Goal: Task Accomplishment & Management: Manage account settings

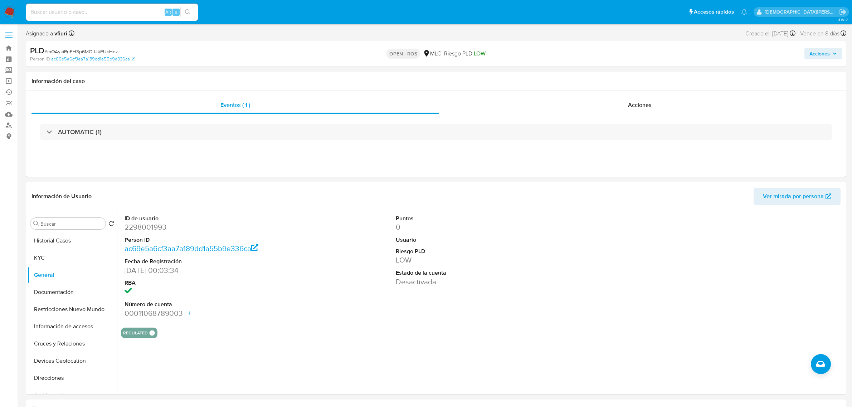
select select "10"
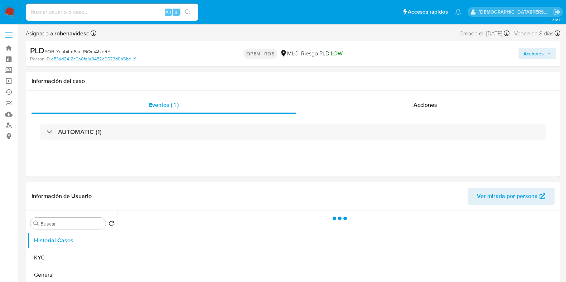
select select "10"
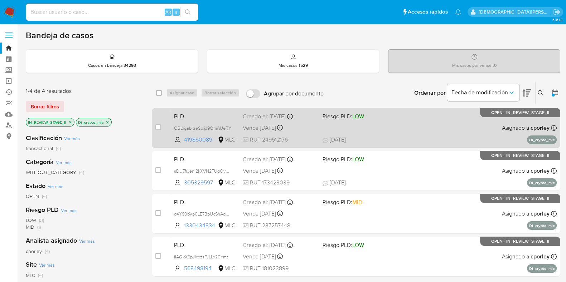
click at [383, 130] on div "PLD OBLYgabitreStxjJ9QmAUeRY 419850089 MLC Riesgo PLD: LOW Creado el: 12/07/202…" at bounding box center [363, 128] width 385 height 36
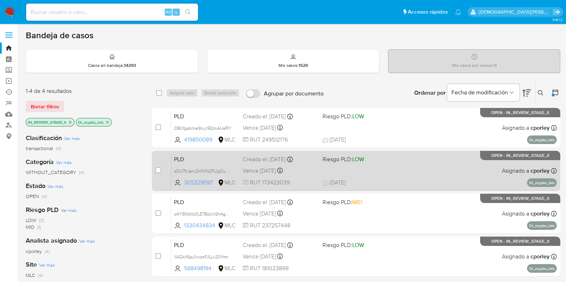
click at [421, 167] on div "PLD sDU7frJeni2kXVN2FUgOy0rS 305329597 MLC Riesgo PLD: LOW Creado el: 12/07/202…" at bounding box center [363, 171] width 385 height 36
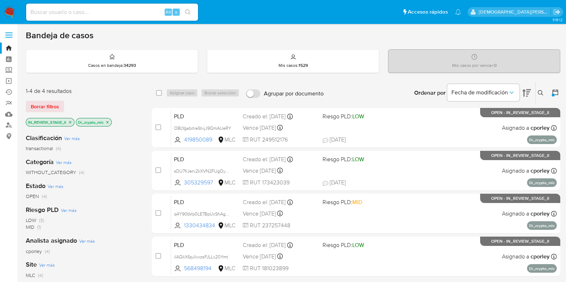
click at [108, 122] on icon "close-filter" at bounding box center [107, 122] width 3 height 3
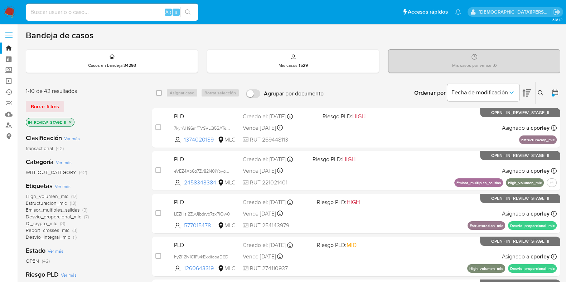
click at [534, 87] on div "Ordenar por Fecha de modificación" at bounding box center [471, 93] width 127 height 22
click at [542, 90] on icon at bounding box center [541, 93] width 6 height 6
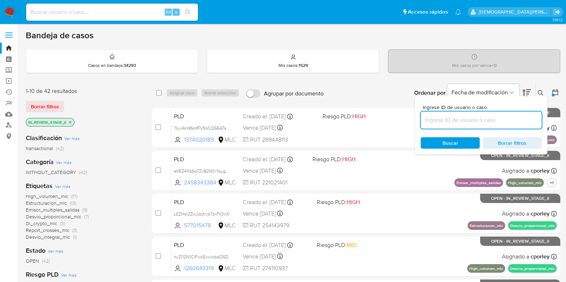
click at [485, 121] on input at bounding box center [481, 120] width 121 height 9
type input "IXJ1FdI7SrH8iG6bRTgG5x4f"
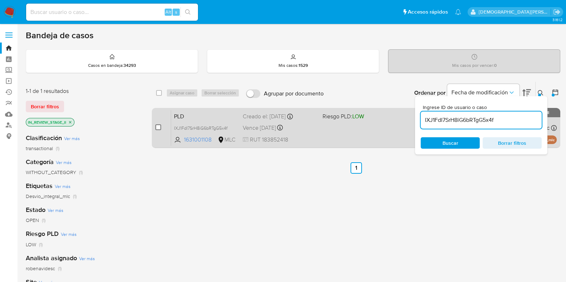
click at [157, 125] on input "checkbox" at bounding box center [158, 128] width 6 height 6
checkbox input "true"
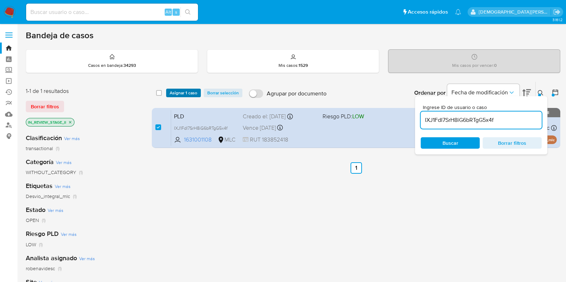
click at [178, 92] on span "Asignar 1 caso" at bounding box center [184, 92] width 28 height 7
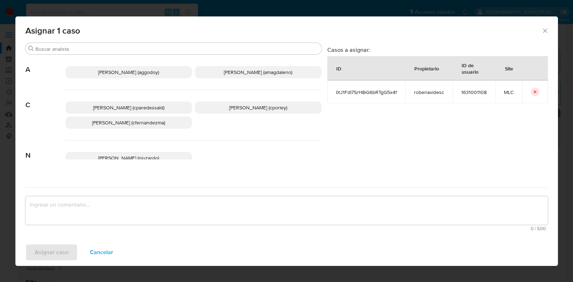
drag, startPoint x: 237, startPoint y: 110, endPoint x: 226, endPoint y: 140, distance: 32.4
click at [238, 110] on span "Christian Porley (cporley)" at bounding box center [258, 107] width 58 height 7
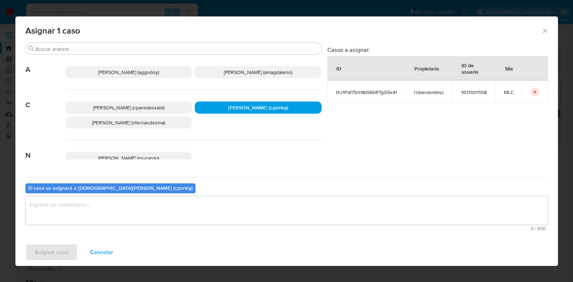
click at [210, 205] on textarea "assign-modal" at bounding box center [286, 210] width 522 height 29
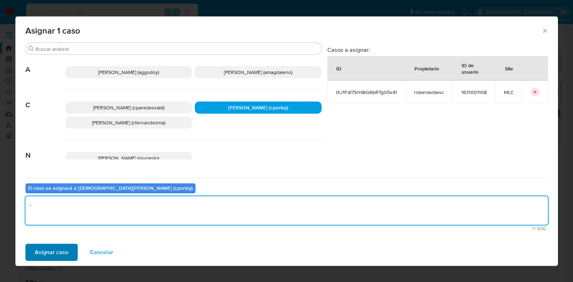
type textarea "-"
click at [42, 254] on span "Asignar caso" at bounding box center [52, 253] width 34 height 16
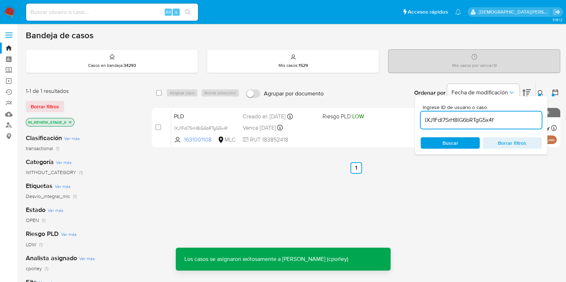
click at [538, 90] on icon at bounding box center [541, 93] width 6 height 6
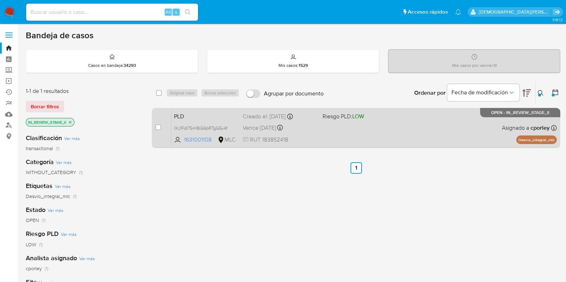
click at [367, 136] on div "PLD IXJ1FdI7SrH8iG6bRTgG5x4f 1631001108 MLC Riesgo PLD: LOW Creado el: 12/07/20…" at bounding box center [363, 128] width 385 height 36
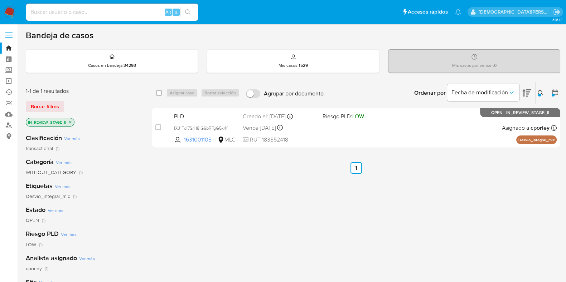
click at [71, 121] on icon "close-filter" at bounding box center [70, 122] width 3 height 3
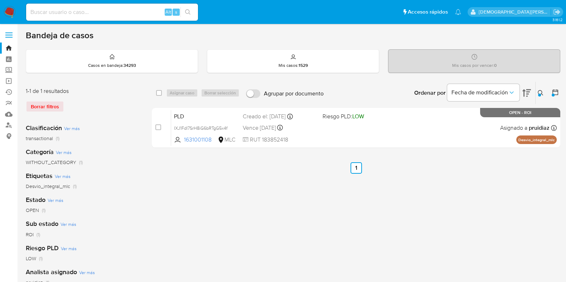
click at [540, 91] on icon at bounding box center [541, 93] width 6 height 6
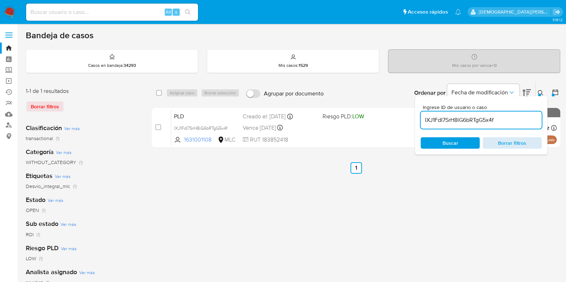
click at [492, 141] on span "Borrar filtros" at bounding box center [511, 143] width 49 height 10
click at [460, 142] on span "Buscar" at bounding box center [450, 143] width 49 height 10
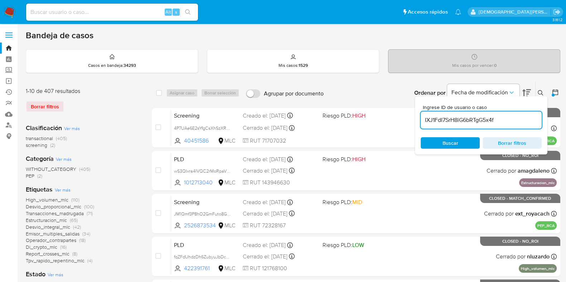
click at [536, 90] on button at bounding box center [541, 93] width 12 height 9
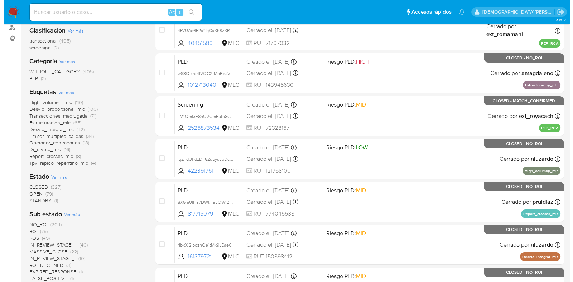
scroll to position [179, 0]
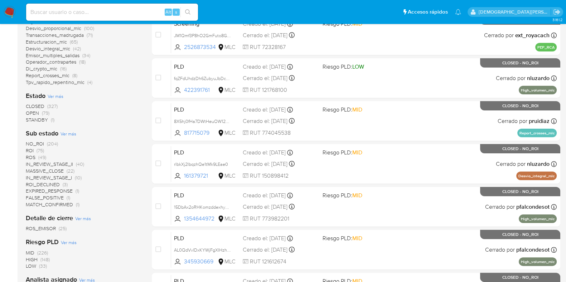
click at [57, 96] on span "Ver más" at bounding box center [56, 96] width 16 height 6
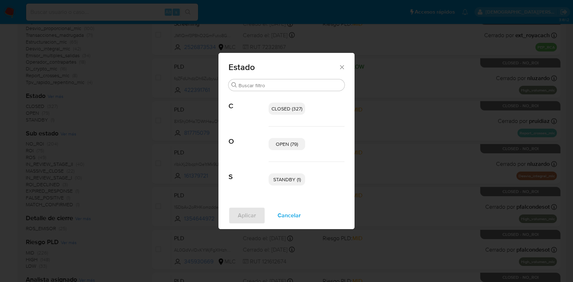
click at [288, 142] on span "OPEN (79)" at bounding box center [287, 144] width 22 height 7
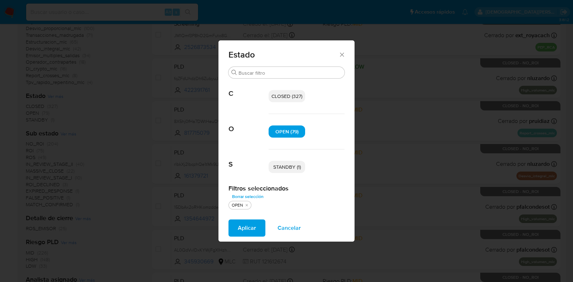
click at [287, 171] on p "STANDBY (1)" at bounding box center [286, 167] width 37 height 12
click at [252, 223] on span "Aplicar" at bounding box center [247, 228] width 18 height 16
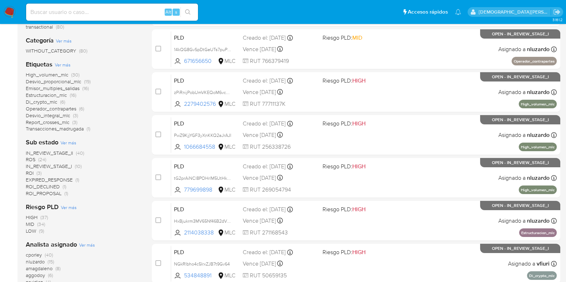
scroll to position [134, 0]
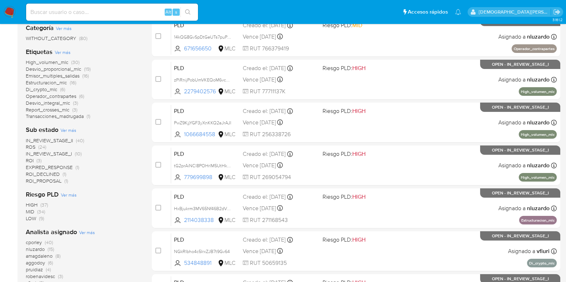
click at [31, 147] on span "ROS" at bounding box center [31, 147] width 10 height 7
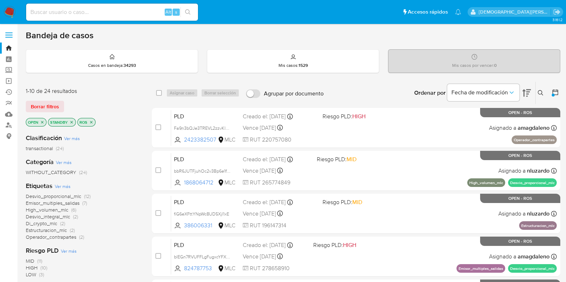
click at [72, 122] on icon "close-filter" at bounding box center [72, 122] width 3 height 3
click at [63, 120] on icon "close-filter" at bounding box center [62, 122] width 4 height 4
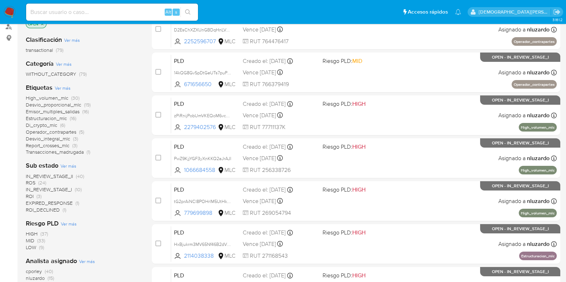
scroll to position [44, 0]
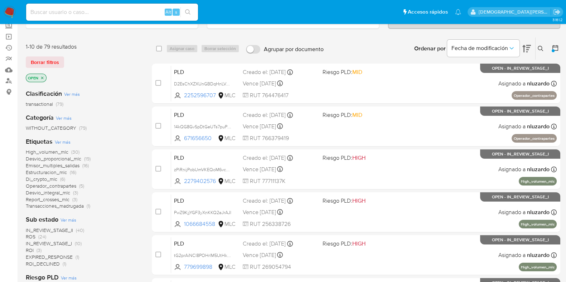
click at [41, 77] on icon "close-filter" at bounding box center [42, 78] width 3 height 3
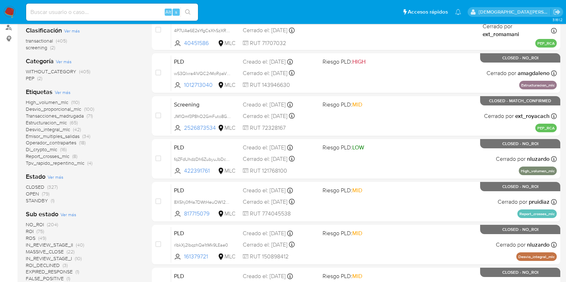
scroll to position [179, 0]
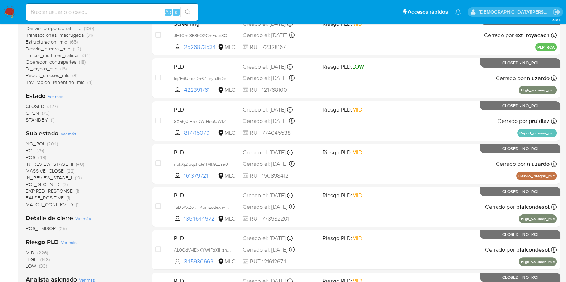
click at [35, 121] on span "STANDBY" at bounding box center [37, 119] width 22 height 7
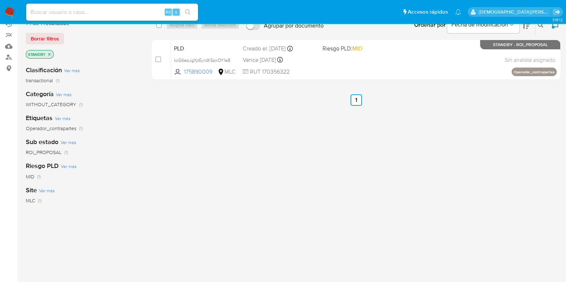
scroll to position [19, 0]
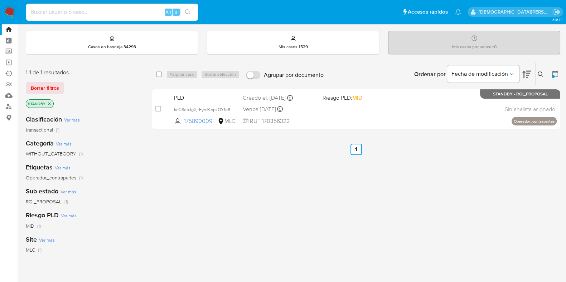
click at [50, 102] on icon "close-filter" at bounding box center [49, 104] width 4 height 4
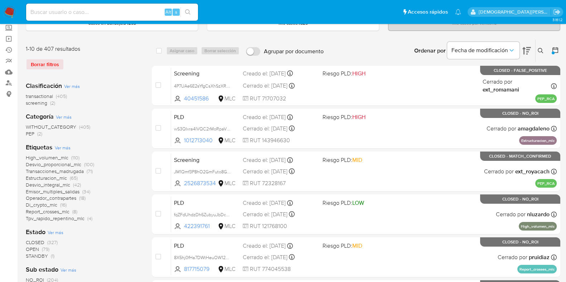
scroll to position [108, 0]
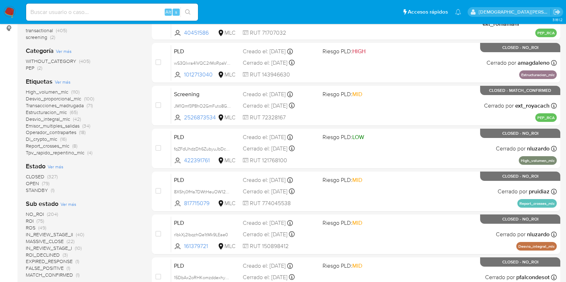
click at [36, 182] on span "OPEN" at bounding box center [32, 183] width 13 height 7
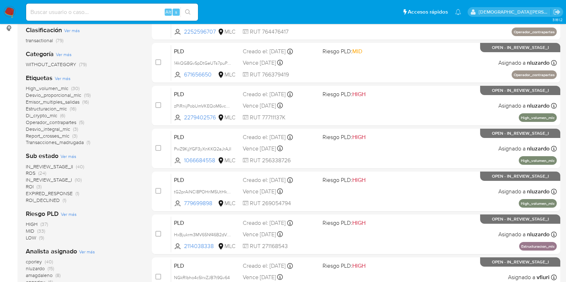
click at [57, 166] on span "IN_REVIEW_STAGE_II" at bounding box center [49, 166] width 47 height 7
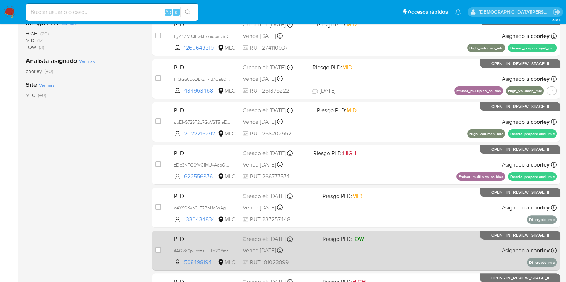
scroll to position [307, 0]
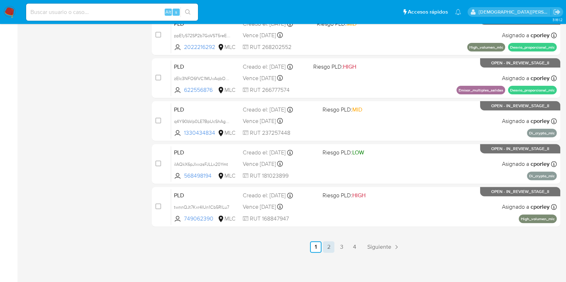
click at [328, 245] on link "2" at bounding box center [328, 247] width 11 height 11
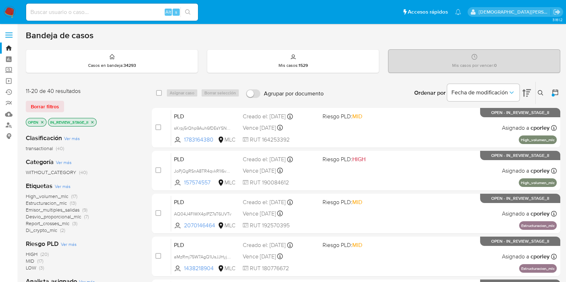
click at [92, 120] on icon "close-filter" at bounding box center [92, 122] width 4 height 4
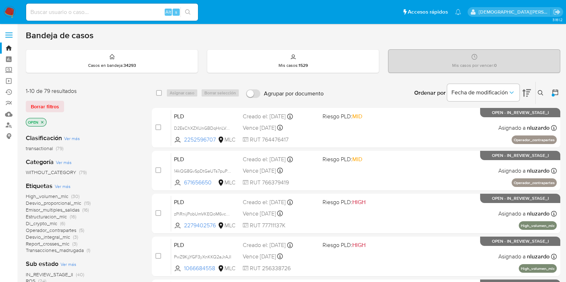
click at [42, 120] on icon "close-filter" at bounding box center [42, 122] width 4 height 4
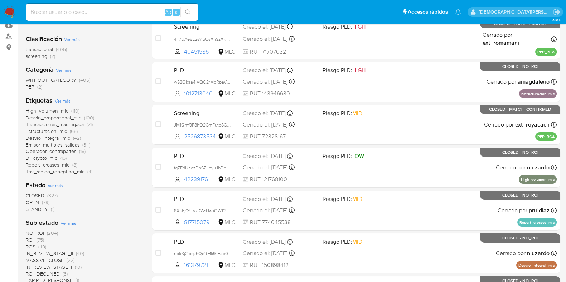
scroll to position [134, 0]
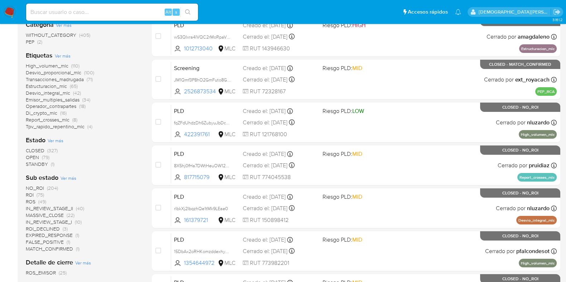
click at [32, 201] on span "ROS" at bounding box center [31, 201] width 10 height 7
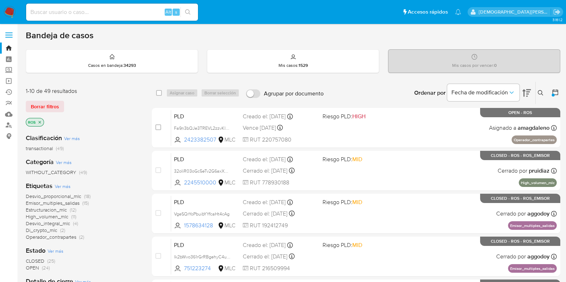
click at [40, 123] on icon "close-filter" at bounding box center [40, 122] width 4 height 4
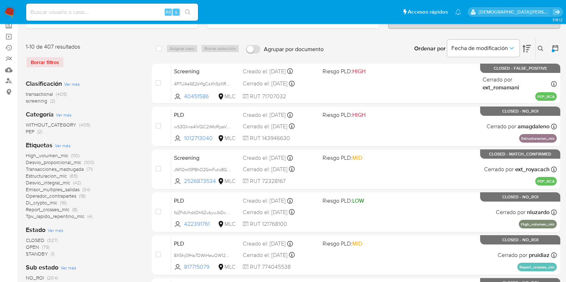
scroll to position [134, 0]
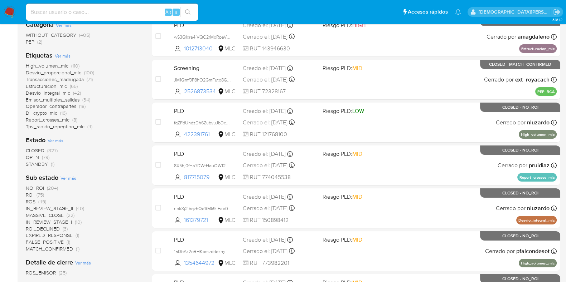
click at [51, 207] on span "IN_REVIEW_STAGE_II" at bounding box center [49, 208] width 47 height 7
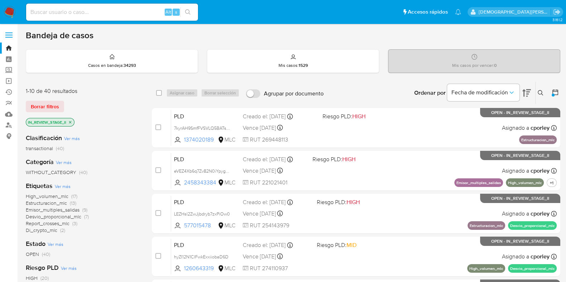
click at [555, 92] on icon at bounding box center [555, 92] width 7 height 7
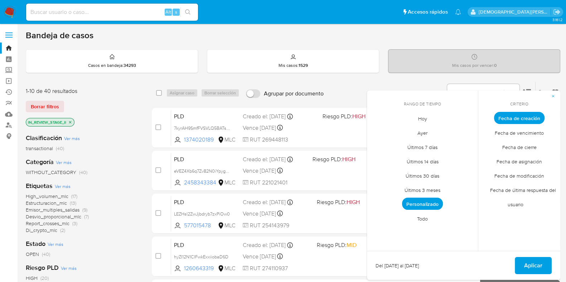
click at [513, 176] on span "Fecha de modificación" at bounding box center [519, 176] width 65 height 15
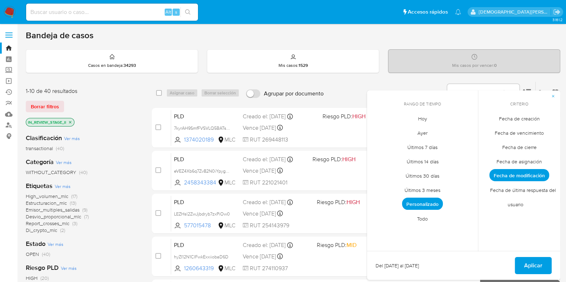
click at [425, 117] on span "Hoy" at bounding box center [423, 118] width 24 height 15
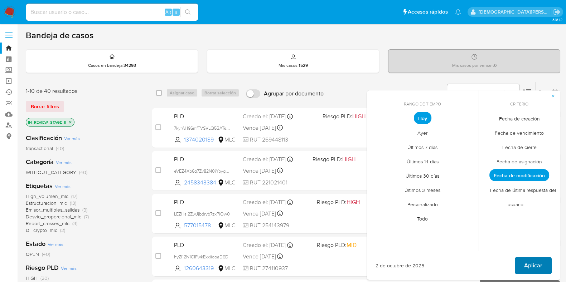
click at [542, 264] on span "Aplicar" at bounding box center [533, 266] width 18 height 16
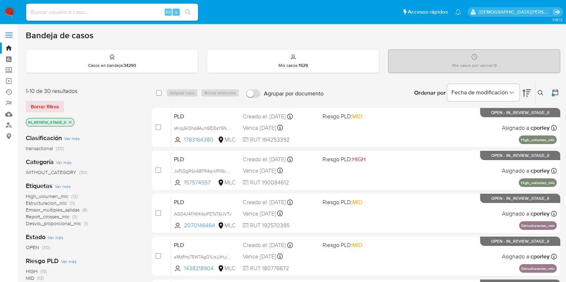
click at [528, 91] on icon at bounding box center [526, 93] width 9 height 8
click at [524, 92] on icon at bounding box center [526, 93] width 9 height 9
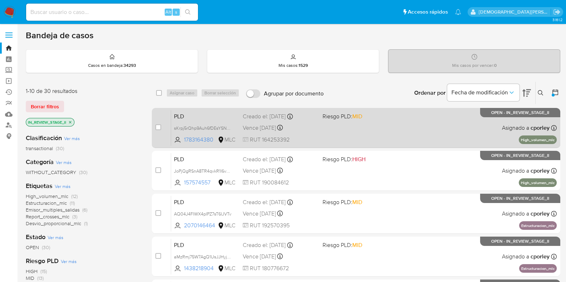
click at [391, 136] on div "PLD sKrpj5rQhp9Auh6fDEsYSN96 1783164380 MLC Riesgo PLD: MID Creado el: 12/07/20…" at bounding box center [363, 128] width 385 height 36
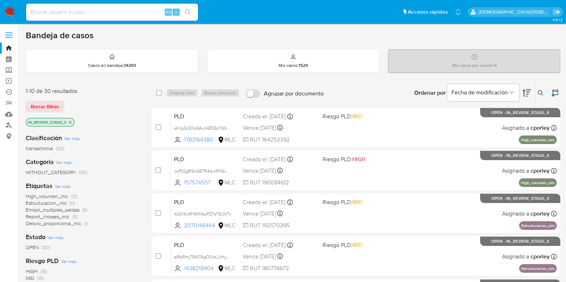
click at [526, 89] on icon at bounding box center [526, 93] width 9 height 8
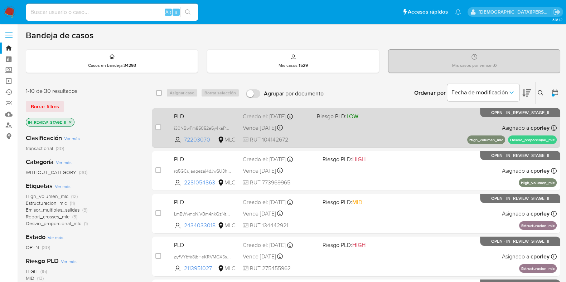
click at [371, 127] on span at bounding box center [350, 127] width 68 height 1
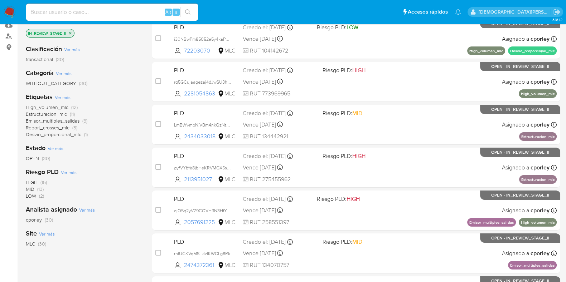
scroll to position [44, 0]
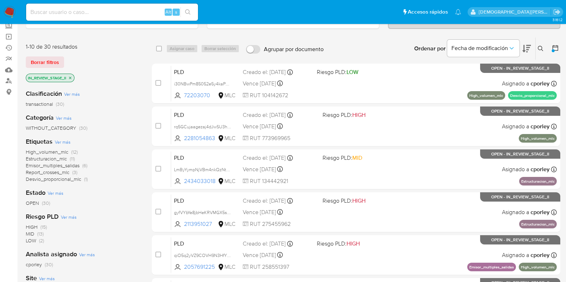
click at [70, 76] on icon "close-filter" at bounding box center [70, 78] width 4 height 4
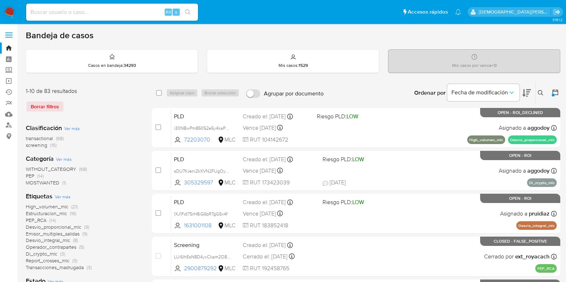
click at [557, 93] on icon at bounding box center [555, 92] width 7 height 7
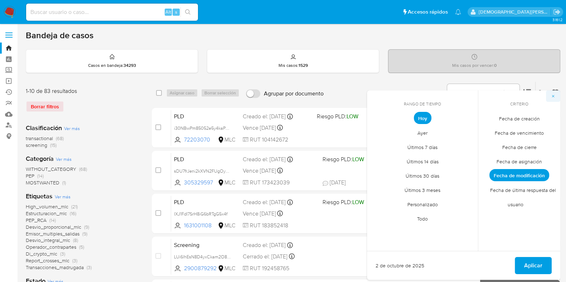
click at [552, 96] on icon "button" at bounding box center [553, 96] width 4 height 4
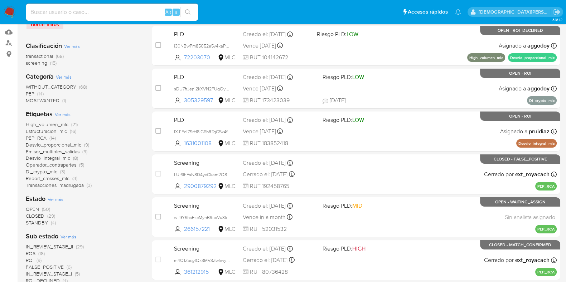
scroll to position [134, 0]
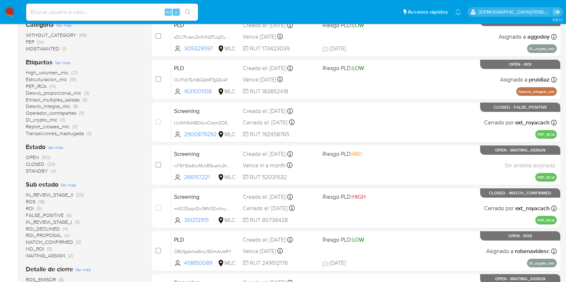
click at [48, 194] on span "IN_REVIEW_STAGE_II" at bounding box center [49, 194] width 47 height 7
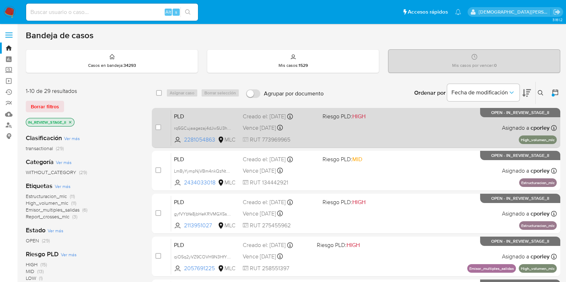
click at [370, 133] on div "PLD rq5GCujaagezaj4dJwSU3h5k 2281054863 MLC Riesgo PLD: HIGH Creado el: 12/07/2…" at bounding box center [363, 128] width 385 height 36
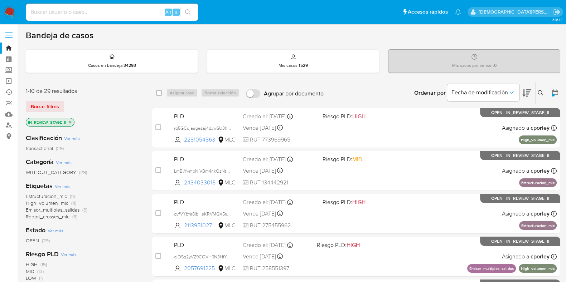
click at [526, 92] on icon at bounding box center [526, 93] width 9 height 9
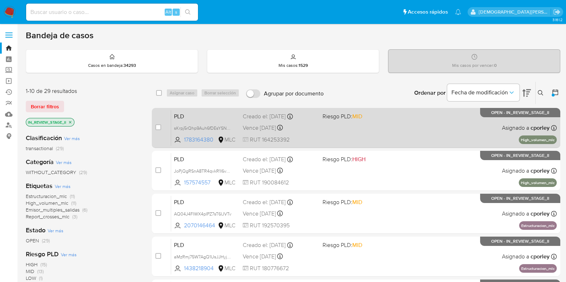
click at [364, 127] on span at bounding box center [359, 127] width 74 height 1
click at [397, 136] on div "PLD sKrpj5rQhp9Auh6fDEsYSN96 1783164380 MLC Riesgo PLD: MID Creado el: 12/07/20…" at bounding box center [363, 128] width 385 height 36
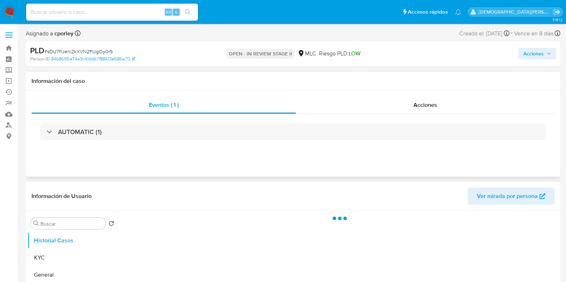
select select "10"
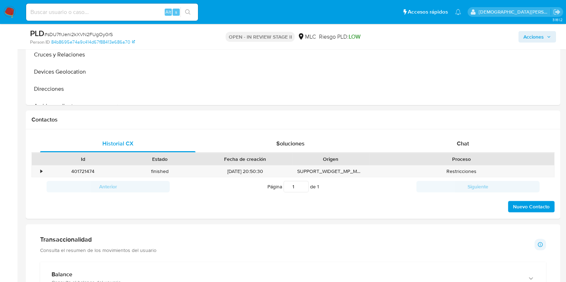
scroll to position [268, 0]
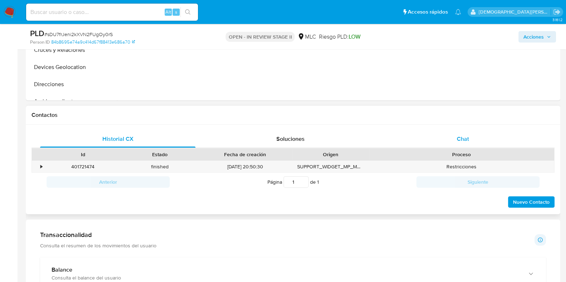
click at [439, 136] on div "Chat" at bounding box center [462, 139] width 155 height 17
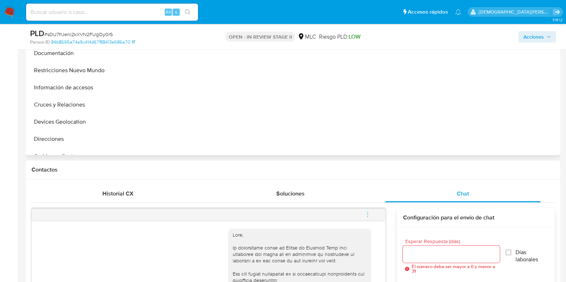
scroll to position [44, 0]
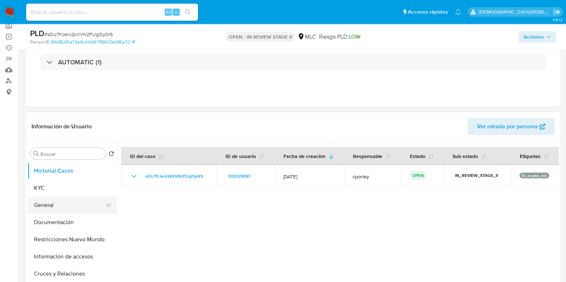
click at [58, 200] on button "General" at bounding box center [70, 205] width 84 height 17
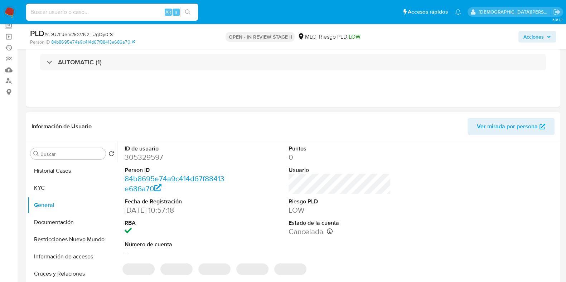
click at [142, 162] on dd "305329597" at bounding box center [176, 157] width 102 height 10
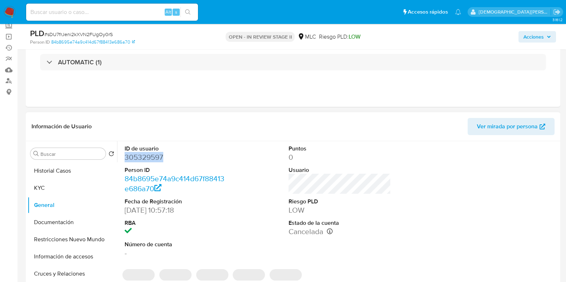
copy dd "305329597"
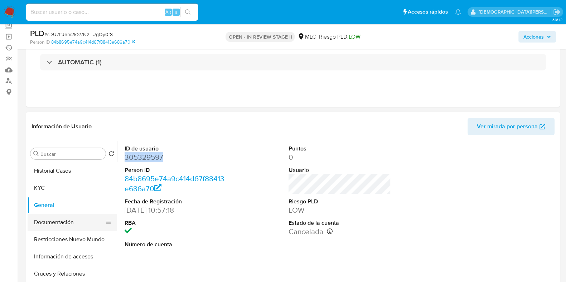
click at [53, 225] on button "Documentación" at bounding box center [70, 222] width 84 height 17
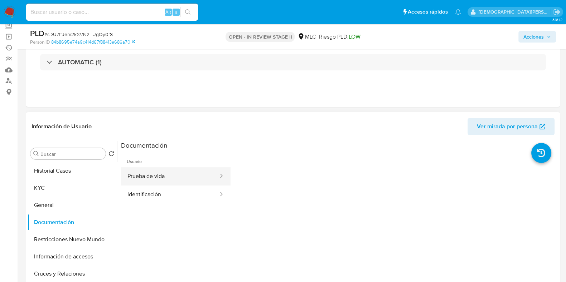
click at [151, 174] on button "Prueba de vida" at bounding box center [170, 176] width 98 height 18
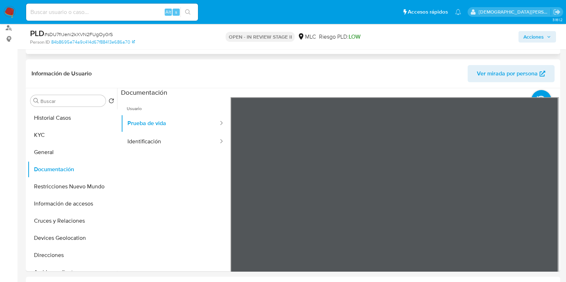
scroll to position [134, 0]
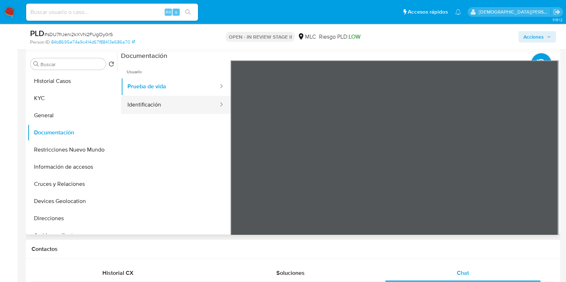
click at [163, 100] on button "Identificación" at bounding box center [170, 105] width 98 height 18
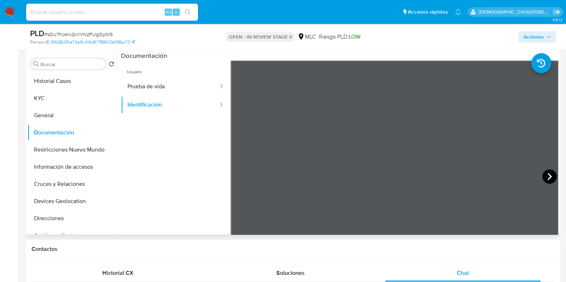
click at [452, 174] on icon at bounding box center [549, 176] width 4 height 7
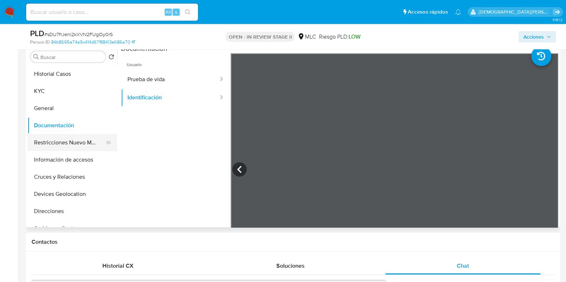
scroll to position [134, 0]
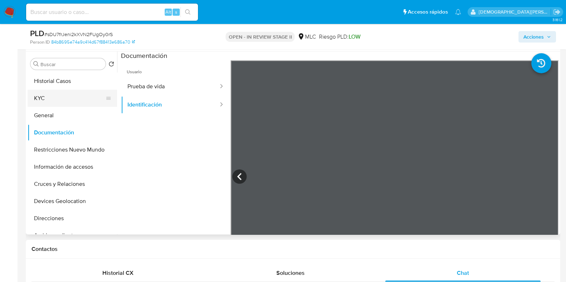
click at [69, 102] on button "KYC" at bounding box center [70, 98] width 84 height 17
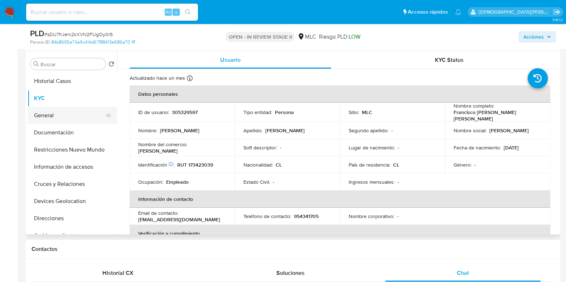
click at [67, 112] on button "General" at bounding box center [70, 115] width 84 height 17
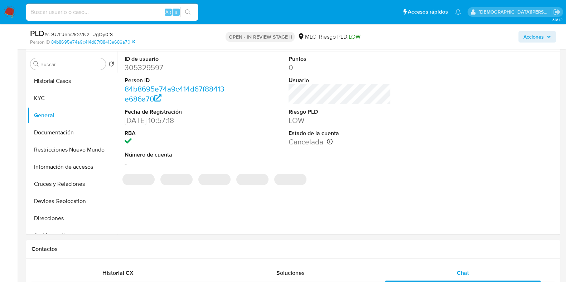
click at [145, 67] on dd "305329597" at bounding box center [176, 68] width 102 height 10
copy dd "305329597"
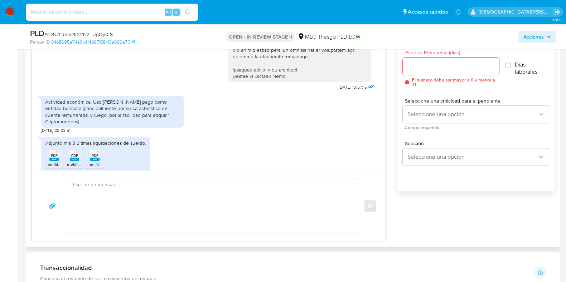
scroll to position [268, 0]
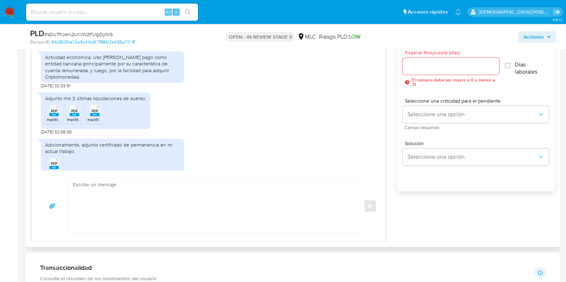
click at [55, 110] on span "PDF" at bounding box center [54, 111] width 7 height 5
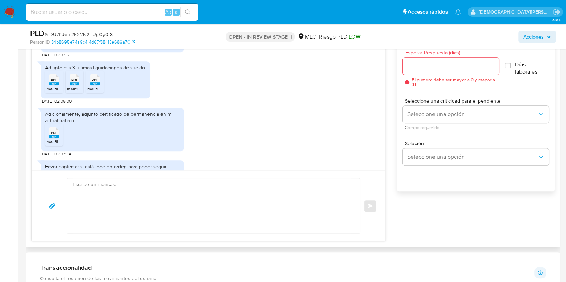
scroll to position [313, 0]
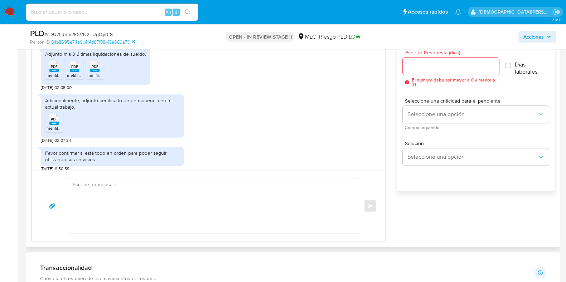
click at [55, 118] on span "PDF" at bounding box center [54, 119] width 7 height 5
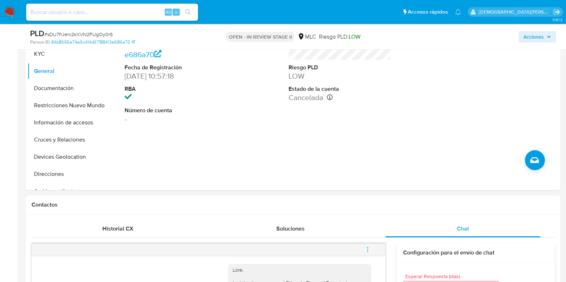
scroll to position [0, 0]
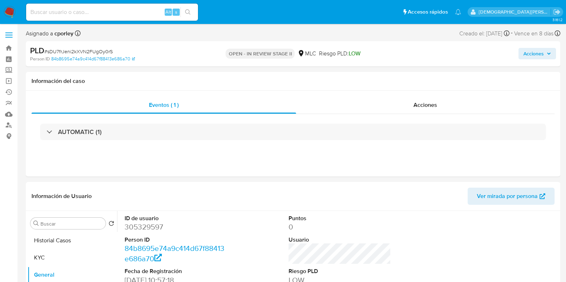
drag, startPoint x: 535, startPoint y: 54, endPoint x: 517, endPoint y: 54, distance: 17.9
click at [452, 54] on span "Acciones" at bounding box center [533, 53] width 20 height 11
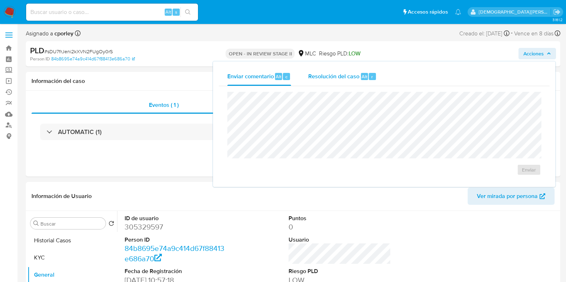
click at [343, 76] on span "Resolución del caso" at bounding box center [333, 76] width 51 height 8
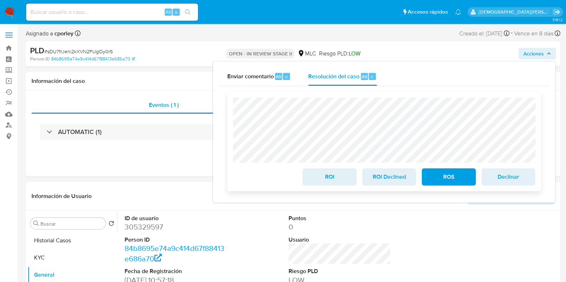
click at [320, 179] on span "ROI" at bounding box center [329, 177] width 35 height 16
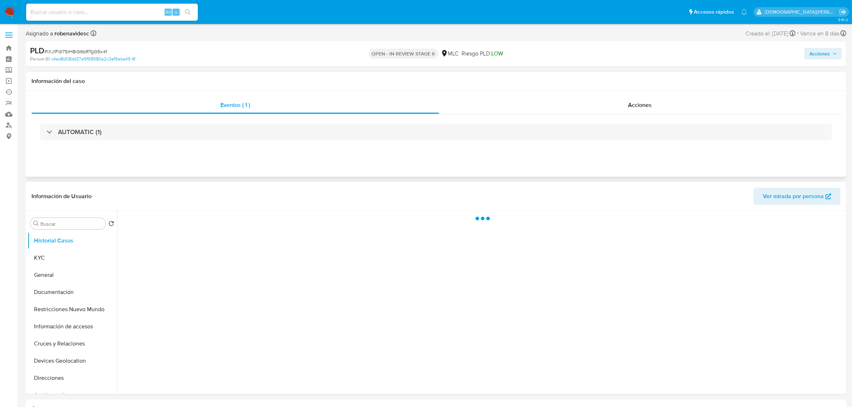
select select "10"
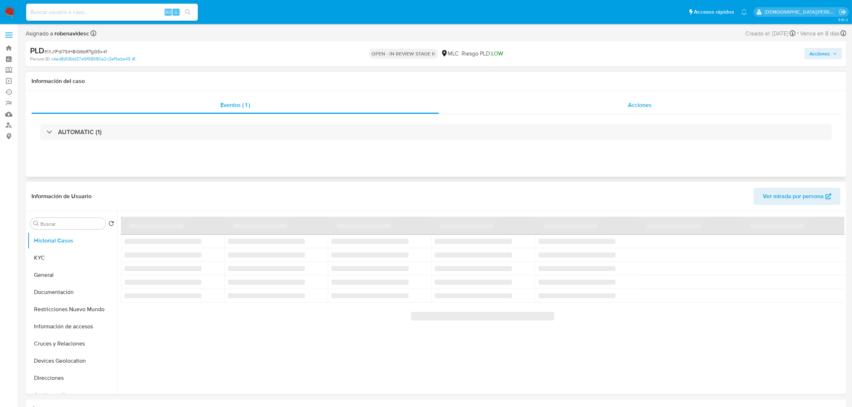
click at [637, 108] on span "Acciones" at bounding box center [640, 105] width 24 height 8
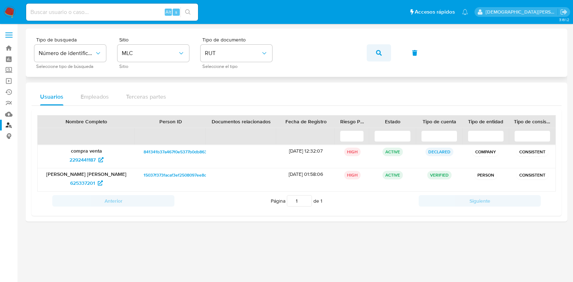
click at [376, 52] on icon "button" at bounding box center [379, 53] width 6 height 6
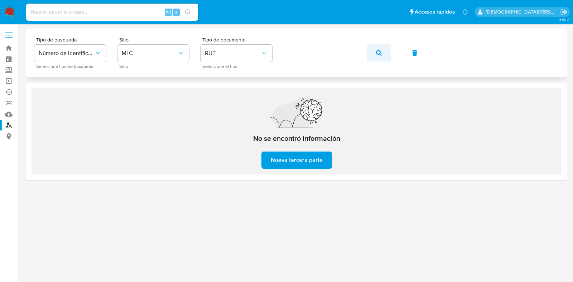
click at [383, 55] on button "button" at bounding box center [378, 52] width 24 height 17
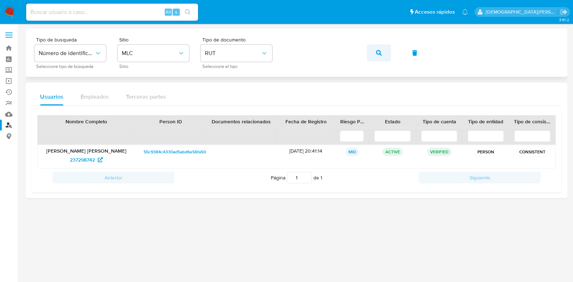
click at [382, 54] on button "button" at bounding box center [378, 52] width 24 height 17
click at [85, 160] on span "2470920288" at bounding box center [82, 159] width 29 height 11
click at [379, 53] on icon "button" at bounding box center [379, 53] width 6 height 6
click at [379, 50] on icon "button" at bounding box center [379, 53] width 6 height 6
click at [80, 160] on span "1768079439" at bounding box center [82, 159] width 27 height 11
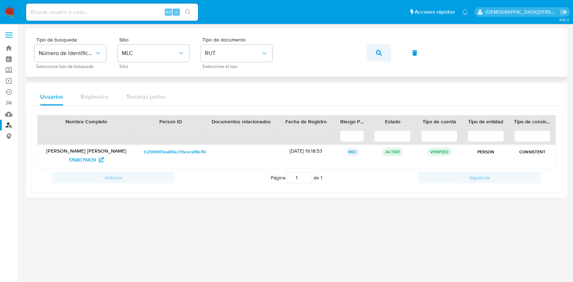
click at [382, 52] on button "button" at bounding box center [378, 52] width 24 height 17
click at [85, 159] on span "1585477662" at bounding box center [82, 159] width 27 height 11
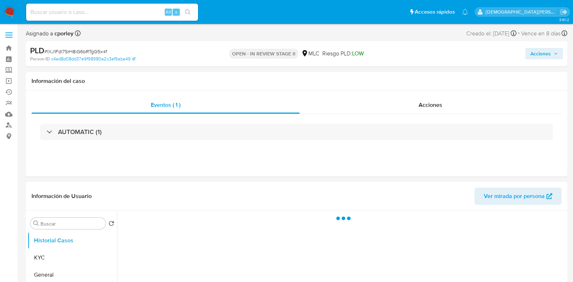
select select "10"
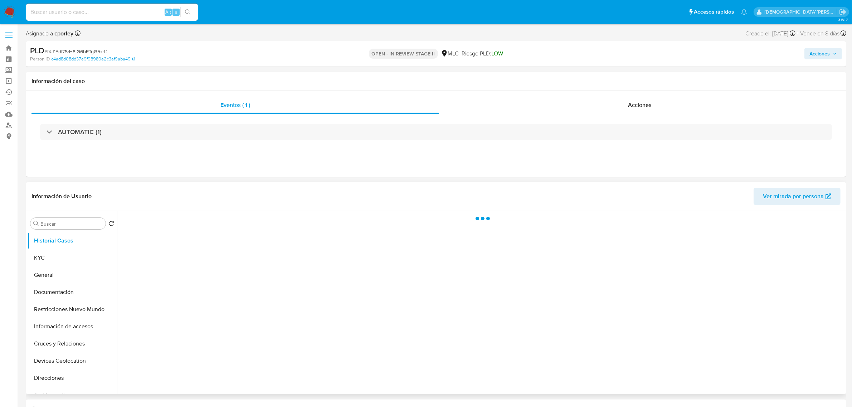
select select "10"
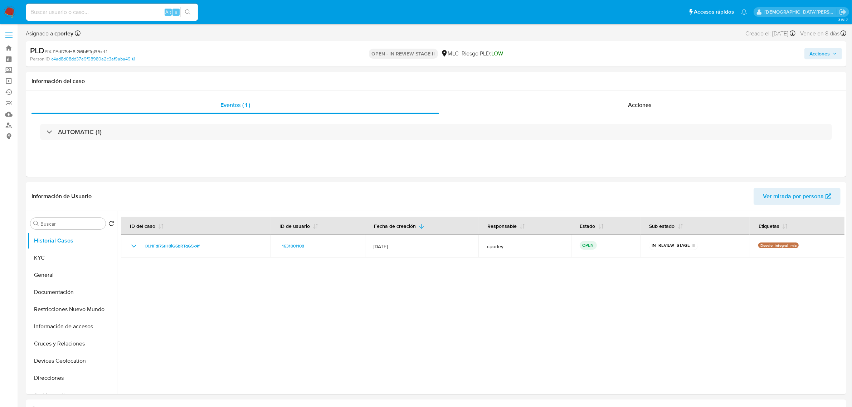
click at [817, 53] on span "Acciones" at bounding box center [820, 53] width 20 height 11
click at [628, 74] on span "Resolución del caso" at bounding box center [619, 76] width 51 height 8
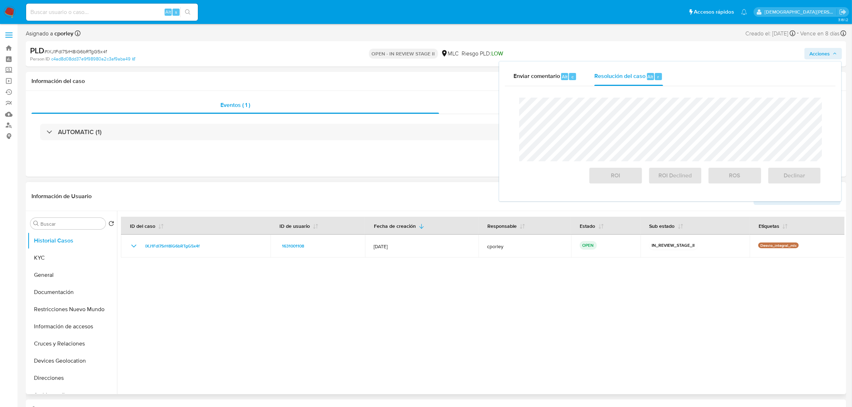
click at [309, 189] on header "Información de Usuario Ver mirada por persona" at bounding box center [435, 196] width 809 height 17
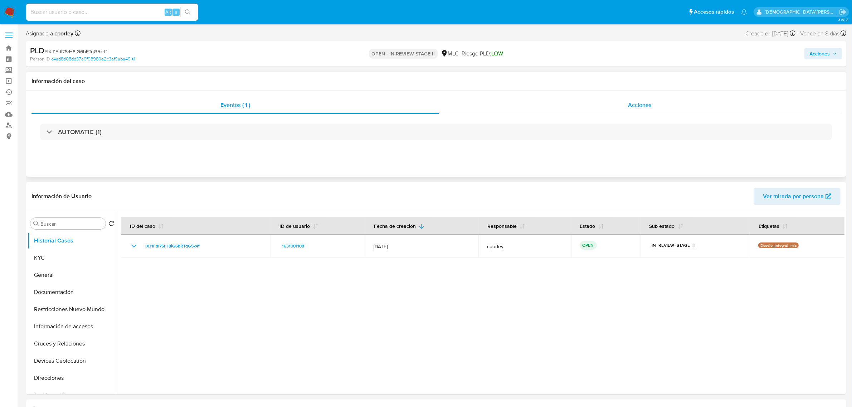
click at [580, 104] on div "Acciones" at bounding box center [640, 105] width 402 height 17
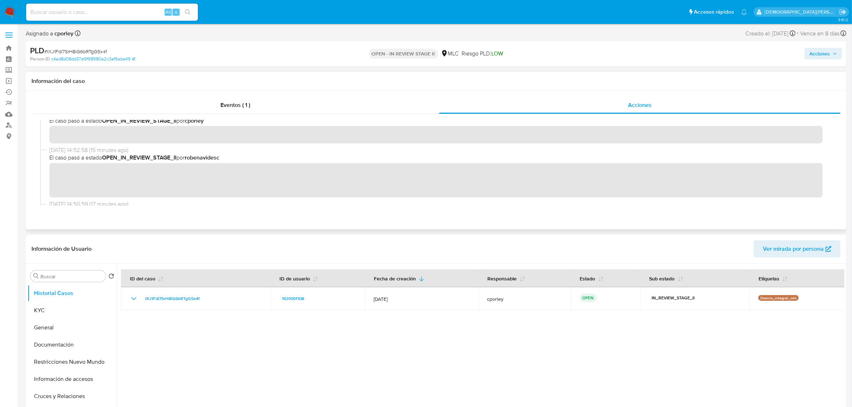
scroll to position [45, 0]
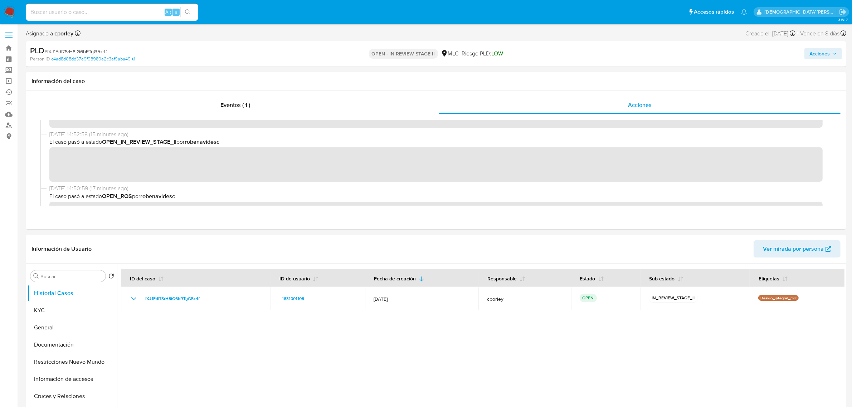
click at [817, 53] on span "Acciones" at bounding box center [820, 53] width 20 height 11
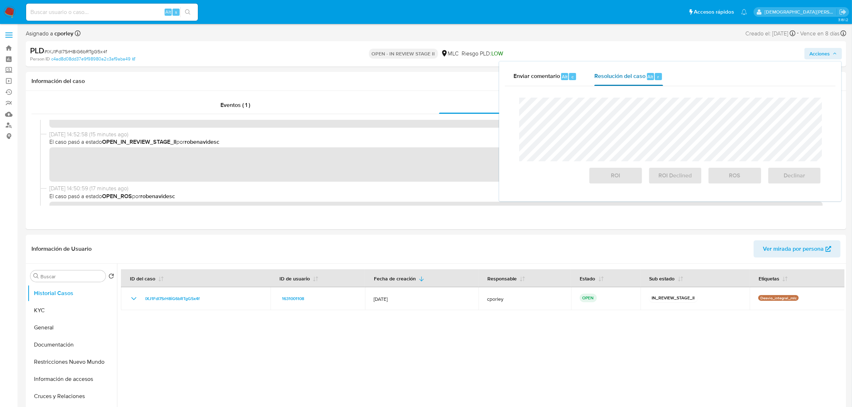
click at [629, 73] on span "Resolución del caso" at bounding box center [619, 76] width 51 height 8
click at [607, 178] on span "ROI" at bounding box center [615, 176] width 35 height 16
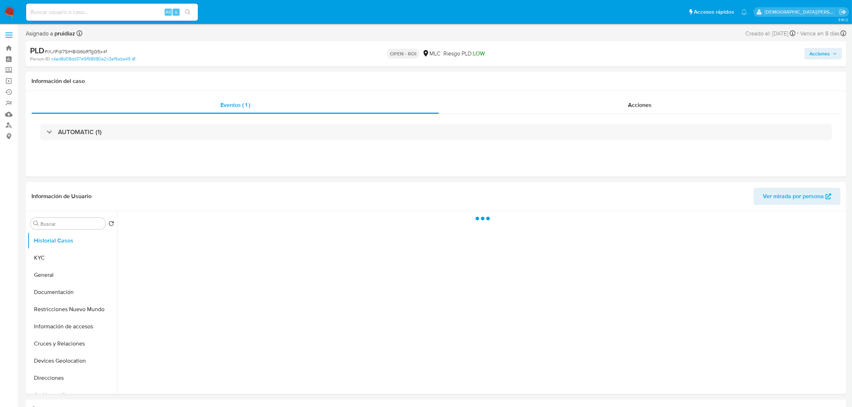
select select "10"
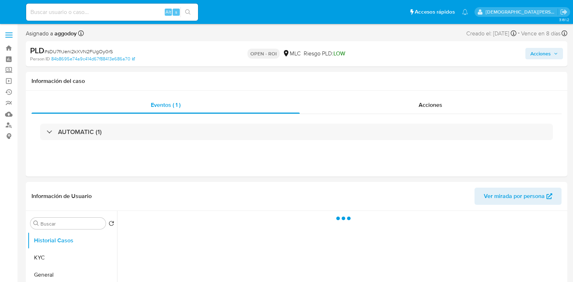
select select "10"
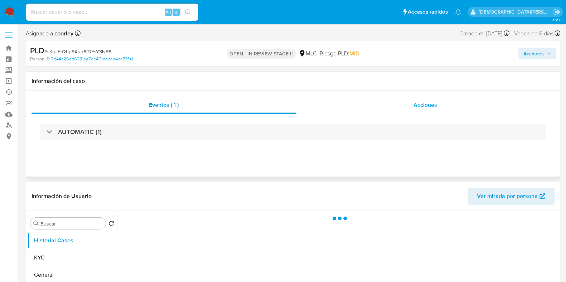
click at [397, 103] on div "Acciones" at bounding box center [425, 105] width 258 height 17
select select "10"
click at [428, 105] on span "Acciones" at bounding box center [426, 105] width 24 height 8
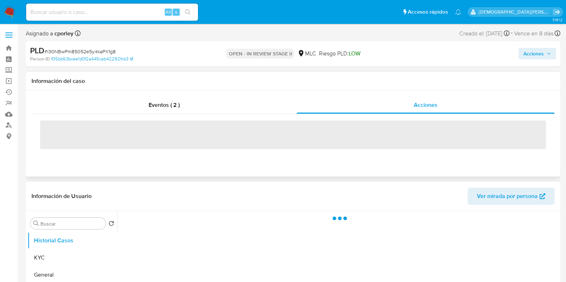
select select "10"
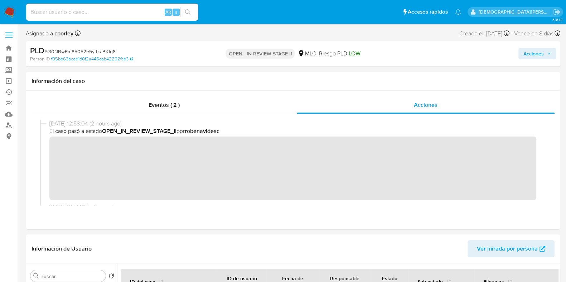
drag, startPoint x: 530, startPoint y: 52, endPoint x: 524, endPoint y: 55, distance: 7.4
click at [530, 52] on span "Acciones" at bounding box center [533, 53] width 20 height 11
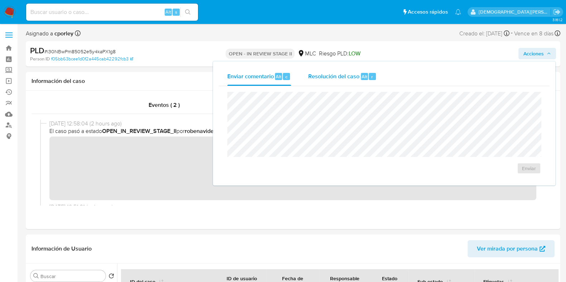
click at [346, 76] on span "Resolución del caso" at bounding box center [333, 76] width 51 height 8
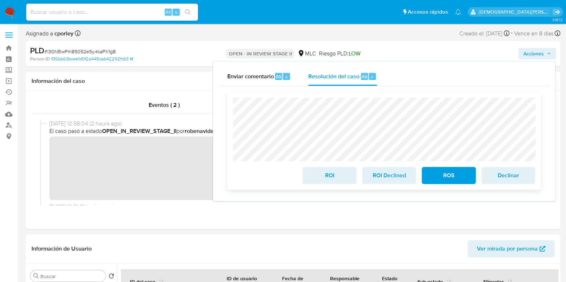
click at [387, 178] on span "ROI Declined" at bounding box center [389, 176] width 35 height 16
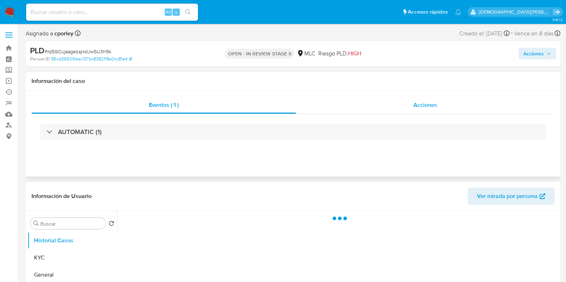
click at [436, 107] on span "Acciones" at bounding box center [425, 105] width 24 height 8
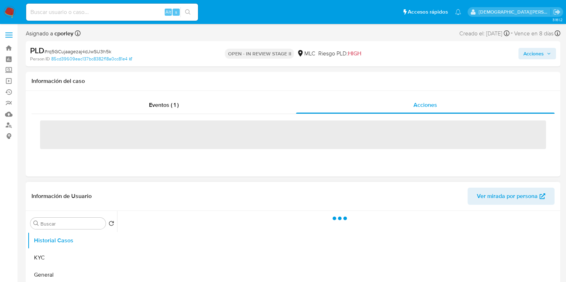
select select "10"
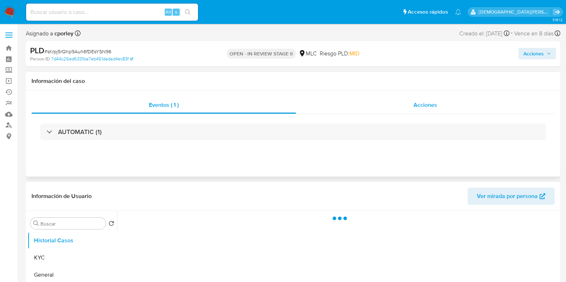
select select "10"
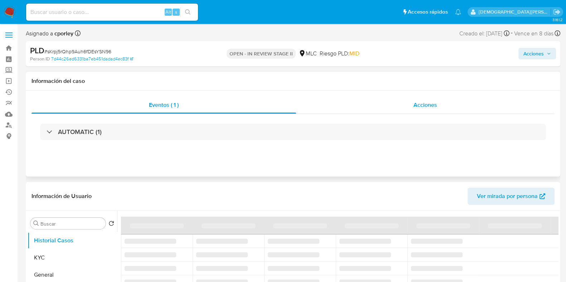
click at [433, 106] on span "Acciones" at bounding box center [425, 105] width 24 height 8
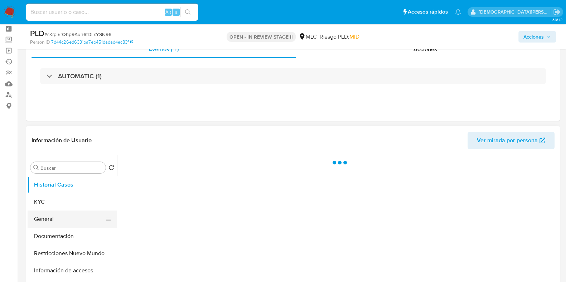
scroll to position [44, 0]
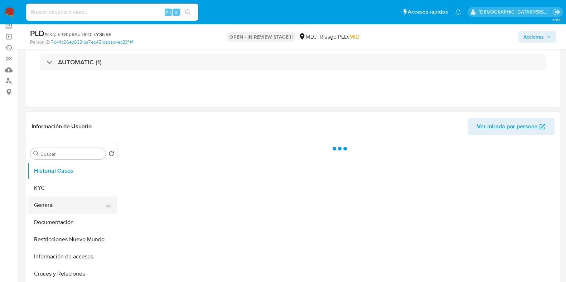
select select "10"
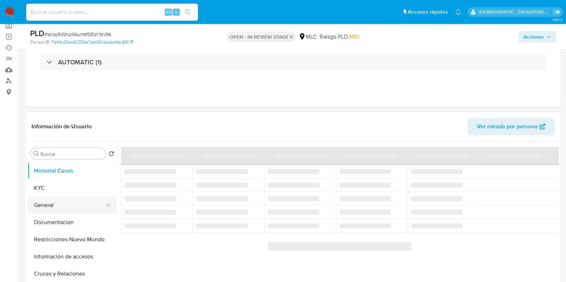
click at [64, 206] on button "General" at bounding box center [70, 205] width 84 height 17
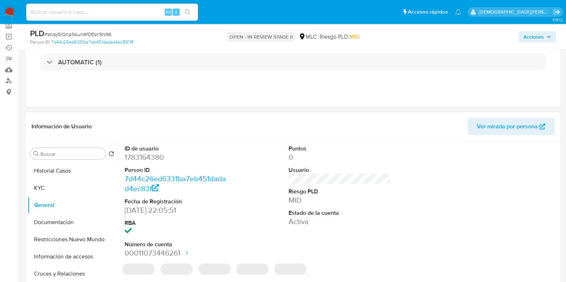
click at [135, 156] on dd "1783164380" at bounding box center [176, 157] width 102 height 10
copy dd "1783164380"
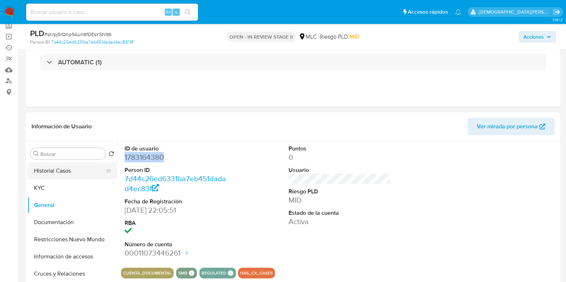
click at [60, 176] on button "Historial Casos" at bounding box center [70, 170] width 84 height 17
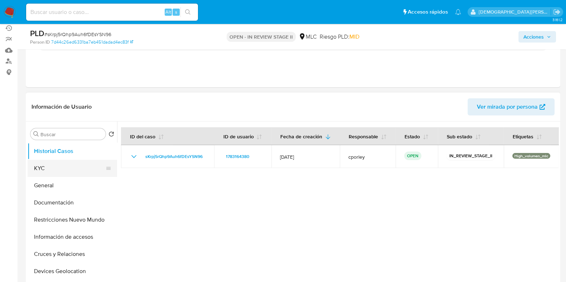
scroll to position [89, 0]
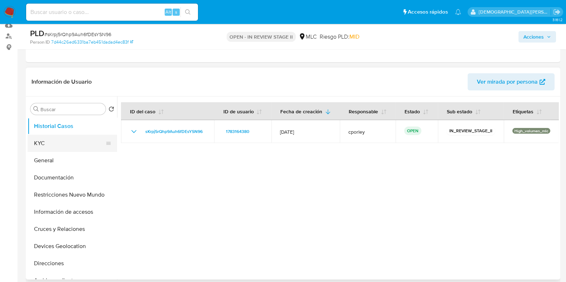
click at [50, 146] on button "KYC" at bounding box center [70, 143] width 84 height 17
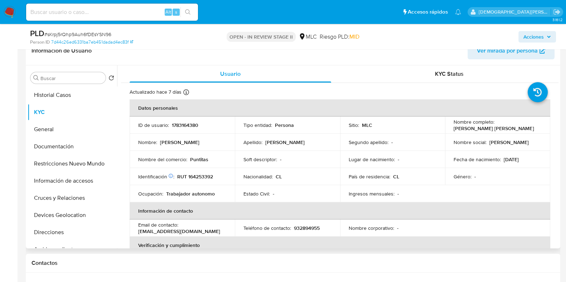
scroll to position [134, 0]
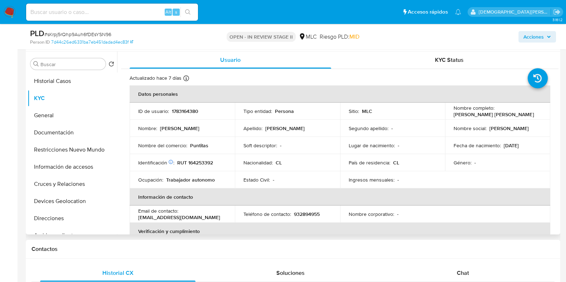
click at [198, 141] on td "Nombre del comercio : Puntitas" at bounding box center [182, 145] width 105 height 17
click at [198, 145] on p "Puntitas" at bounding box center [199, 145] width 18 height 6
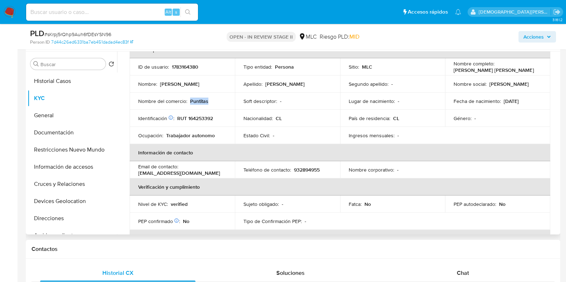
scroll to position [89, 0]
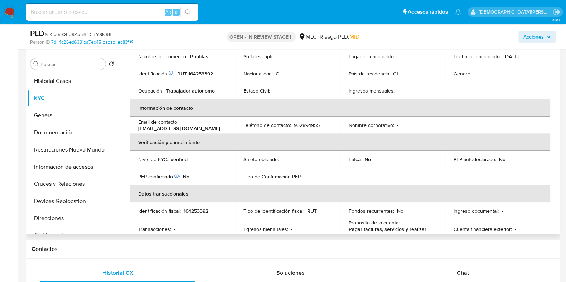
click at [169, 129] on p "lesliebritori@gmail.com" at bounding box center [179, 128] width 82 height 6
drag, startPoint x: 169, startPoint y: 129, endPoint x: 205, endPoint y: 109, distance: 40.9
click at [205, 109] on th "Información de contacto" at bounding box center [340, 107] width 421 height 17
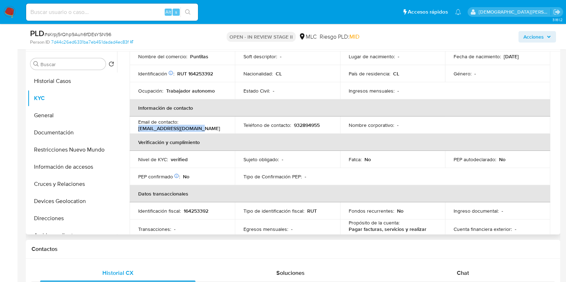
drag, startPoint x: 197, startPoint y: 127, endPoint x: 137, endPoint y: 131, distance: 60.0
click at [137, 131] on td "Email de contacto : lesliebritori@gmail.com" at bounding box center [182, 125] width 105 height 17
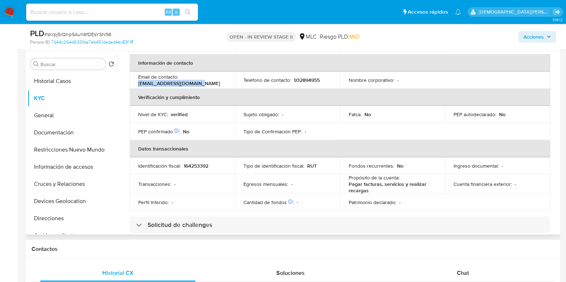
scroll to position [224, 0]
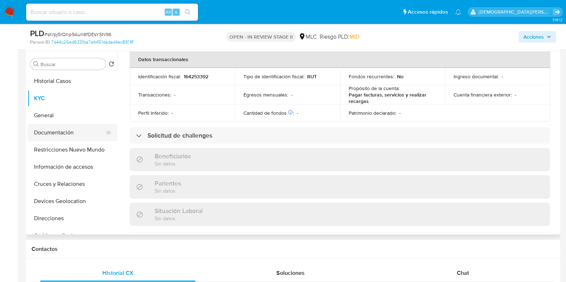
click at [64, 129] on button "Documentación" at bounding box center [70, 132] width 84 height 17
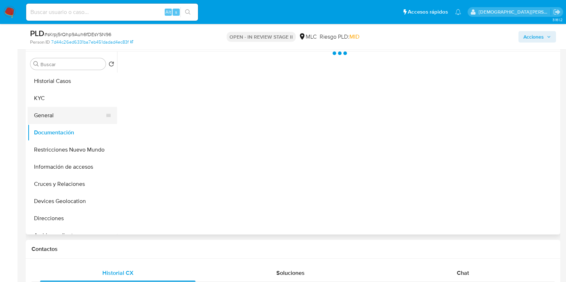
scroll to position [0, 0]
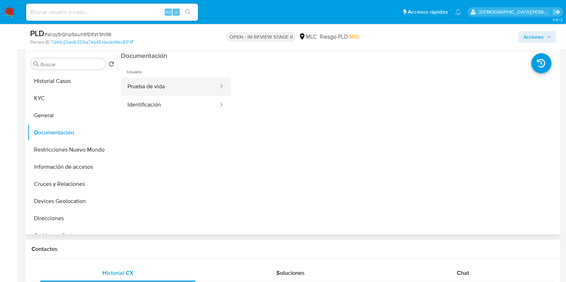
click at [185, 86] on button "Prueba de vida" at bounding box center [170, 87] width 98 height 18
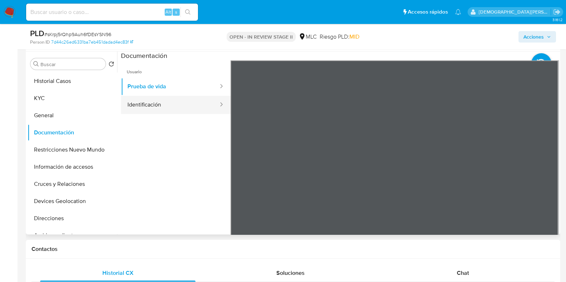
click at [152, 100] on button "Identificación" at bounding box center [170, 105] width 98 height 18
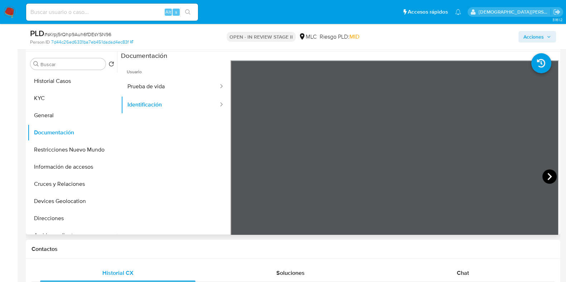
click at [548, 180] on icon at bounding box center [549, 177] width 14 height 14
click at [175, 83] on button "Prueba de vida" at bounding box center [170, 87] width 98 height 18
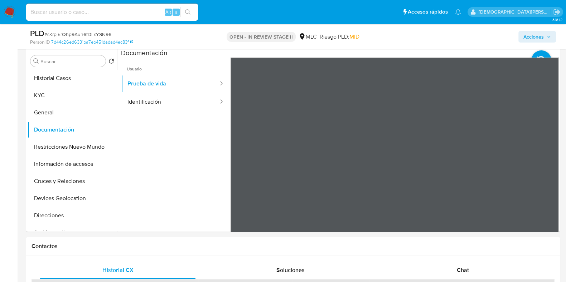
scroll to position [179, 0]
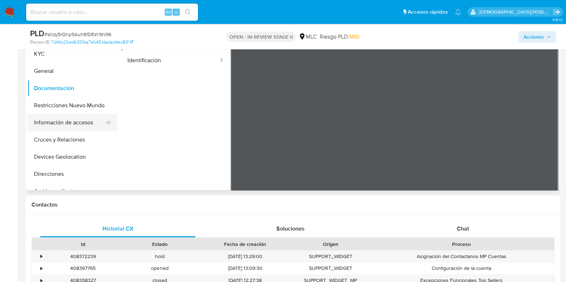
click at [61, 114] on button "Información de accesos" at bounding box center [70, 122] width 84 height 17
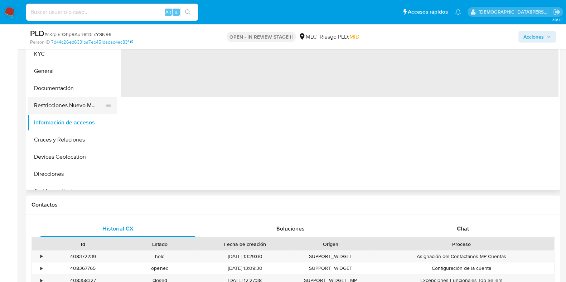
click at [59, 108] on button "Restricciones Nuevo Mundo" at bounding box center [70, 105] width 84 height 17
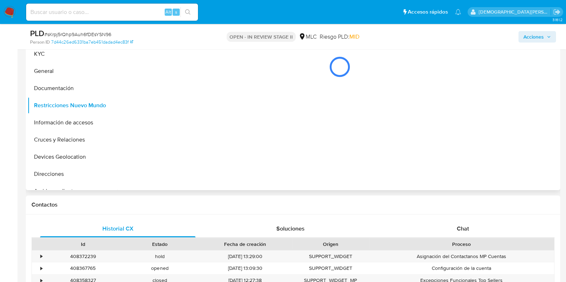
scroll to position [134, 0]
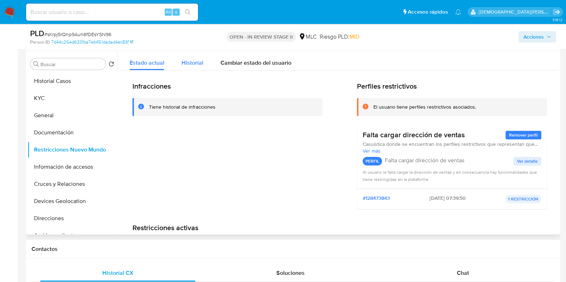
click at [193, 62] on span "Historial" at bounding box center [192, 63] width 22 height 8
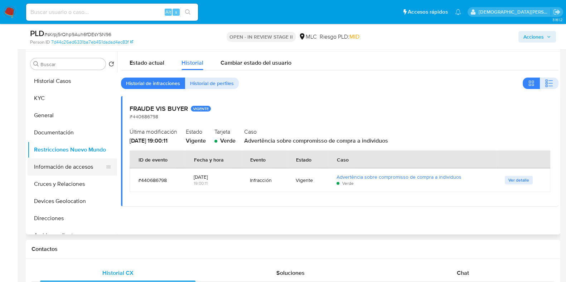
click at [73, 164] on button "Información de accesos" at bounding box center [70, 167] width 84 height 17
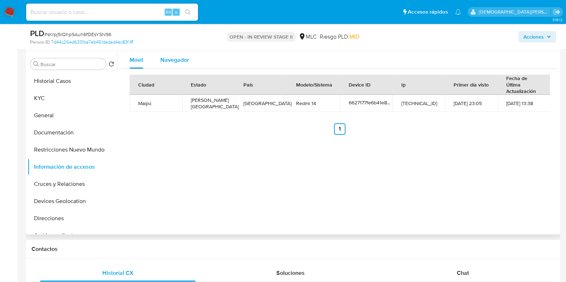
click at [180, 59] on span "Navegador" at bounding box center [174, 60] width 29 height 8
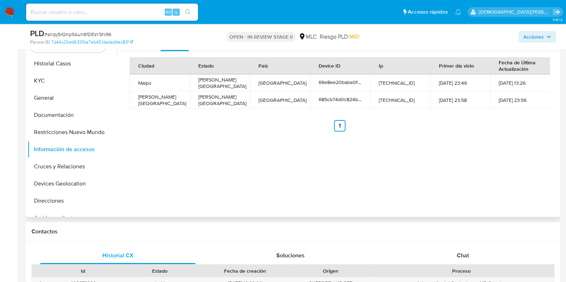
scroll to position [179, 0]
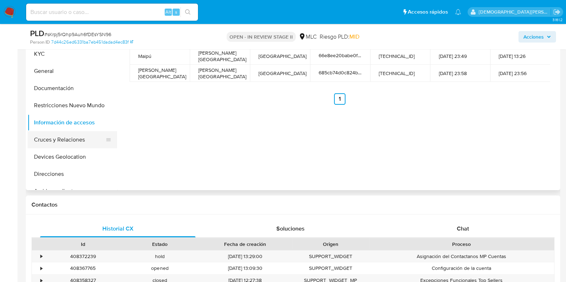
click at [84, 143] on button "Cruces y Relaciones" at bounding box center [70, 139] width 84 height 17
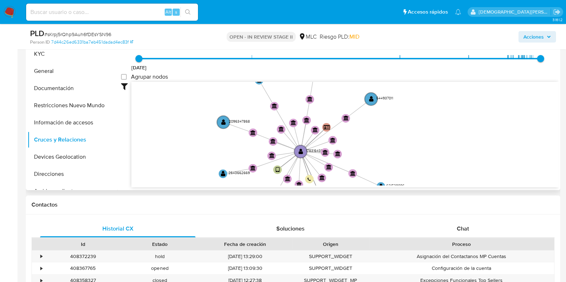
drag, startPoint x: 227, startPoint y: 115, endPoint x: 241, endPoint y: 156, distance: 44.1
click at [246, 166] on icon "user-1783164380  1783164380 device-66e8ee20babe0fc827ec3795  user-1788835917 …" at bounding box center [344, 134] width 427 height 104
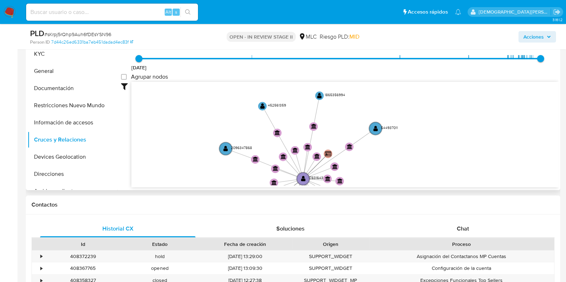
drag, startPoint x: 191, startPoint y: 147, endPoint x: 196, endPoint y: 167, distance: 20.7
click at [196, 167] on icon "user-1783164380  1783164380 device-66e8ee20babe0fc827ec3795  user-1788835917 …" at bounding box center [344, 134] width 427 height 104
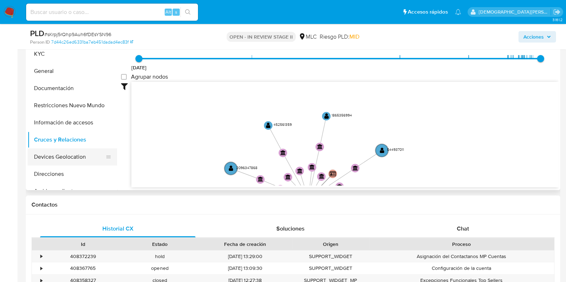
click at [81, 160] on button "Devices Geolocation" at bounding box center [70, 157] width 84 height 17
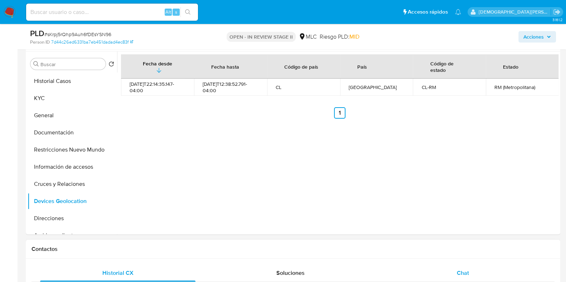
scroll to position [224, 0]
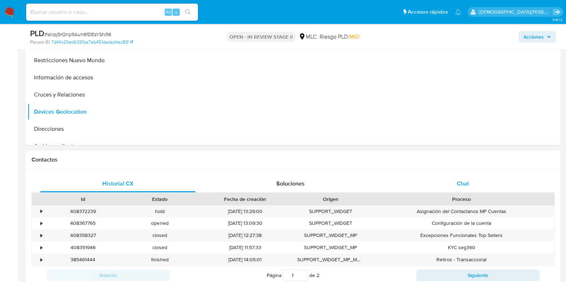
click at [465, 180] on span "Chat" at bounding box center [463, 184] width 12 height 8
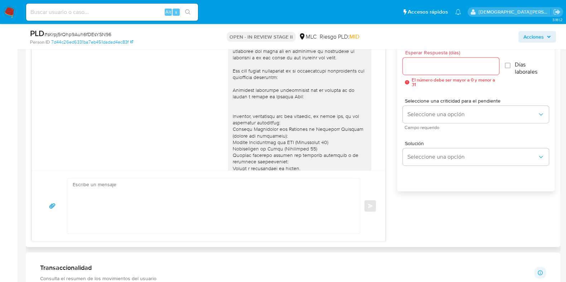
scroll to position [0, 0]
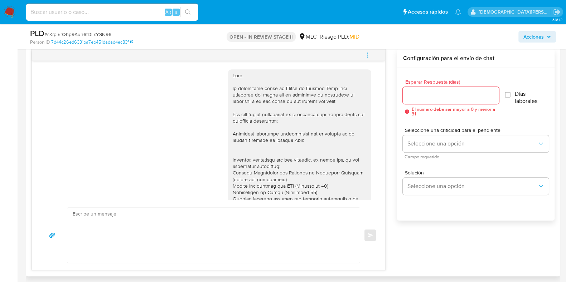
drag, startPoint x: 295, startPoint y: 146, endPoint x: 300, endPoint y: 145, distance: 5.1
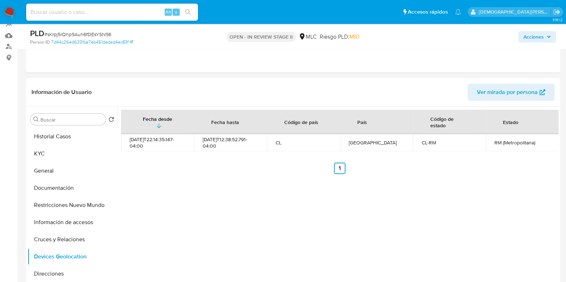
drag, startPoint x: 300, startPoint y: 145, endPoint x: 256, endPoint y: 101, distance: 62.3
click at [199, 91] on header "Información de Usuario Ver mirada por persona" at bounding box center [292, 92] width 523 height 17
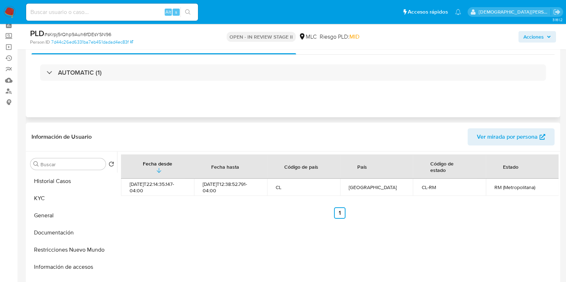
scroll to position [0, 0]
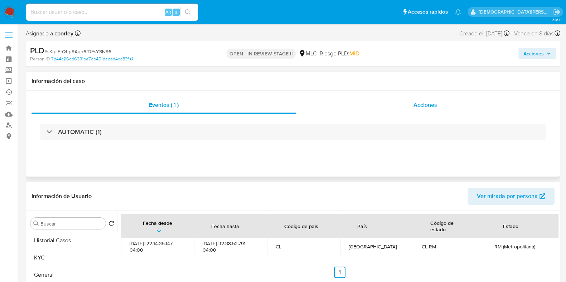
click at [435, 111] on div "Acciones" at bounding box center [425, 105] width 258 height 17
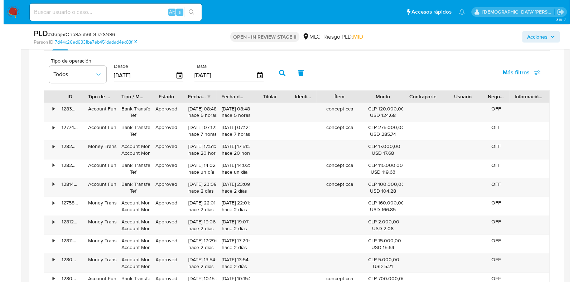
scroll to position [1160, 0]
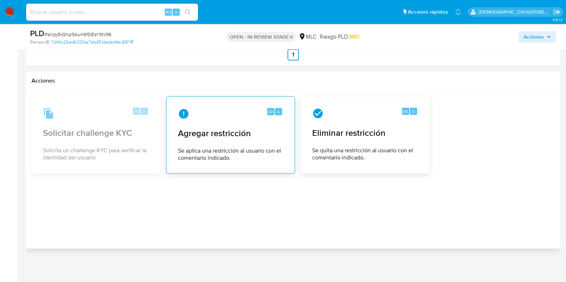
click at [220, 147] on span "Se aplica una restricción al usuario con el comentario indicado." at bounding box center [230, 154] width 105 height 14
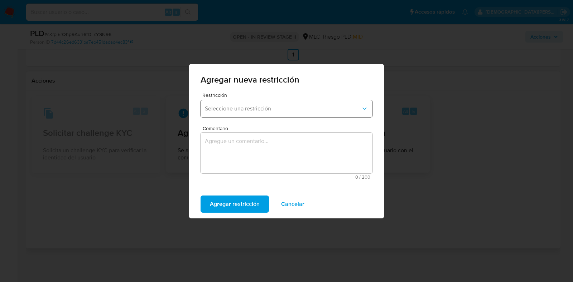
click at [281, 109] on span "Seleccione una restricción" at bounding box center [283, 108] width 156 height 7
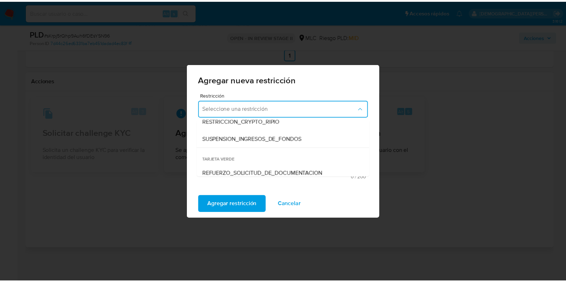
scroll to position [149, 0]
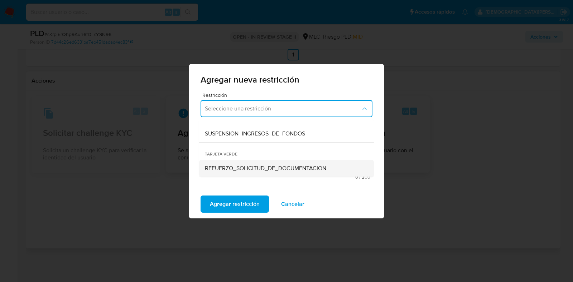
click at [300, 167] on span "REFUERZO_SOLICITUD_DE_DOCUMENTACION" at bounding box center [265, 168] width 121 height 7
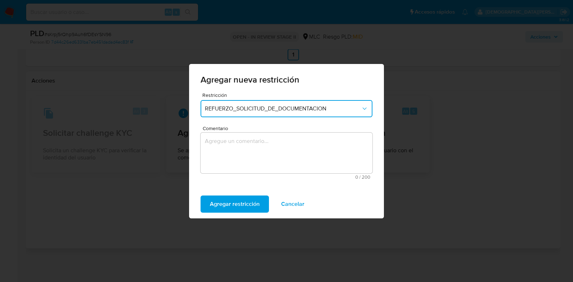
click at [235, 142] on textarea "Comentario" at bounding box center [286, 153] width 172 height 41
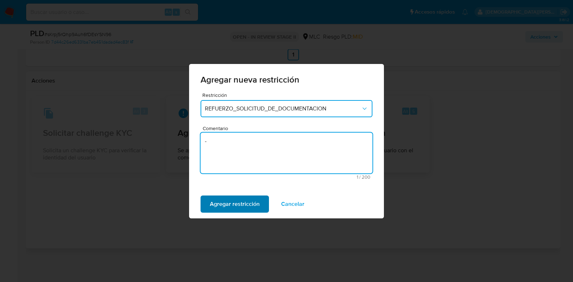
type textarea "-"
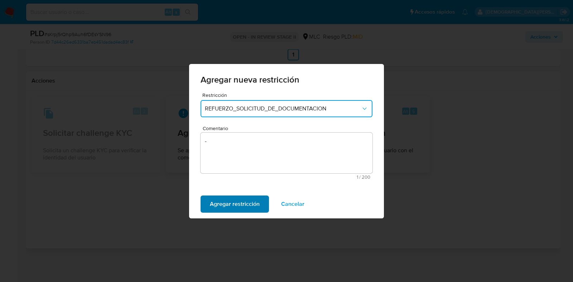
click at [218, 207] on span "Agregar restricción" at bounding box center [235, 204] width 50 height 16
click at [217, 208] on span "Confirmar" at bounding box center [223, 204] width 26 height 16
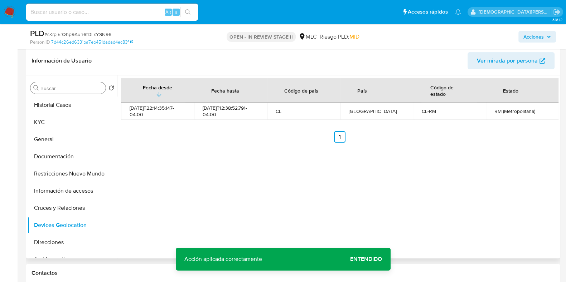
scroll to position [134, 0]
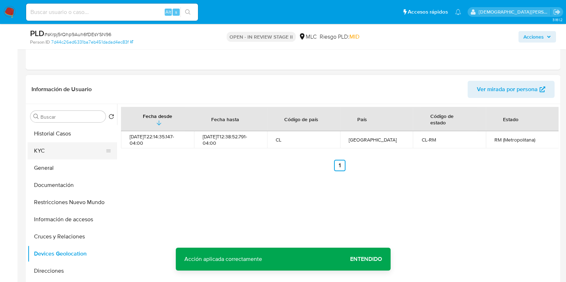
click at [57, 152] on button "KYC" at bounding box center [70, 150] width 84 height 17
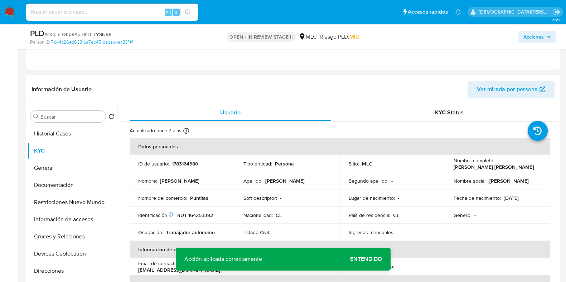
click at [203, 215] on p "RUT 164253392" at bounding box center [195, 215] width 36 height 6
copy p "164253392"
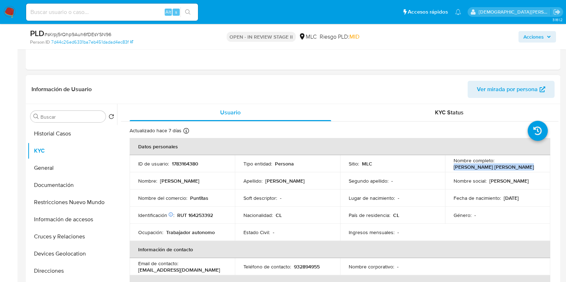
drag, startPoint x: 514, startPoint y: 165, endPoint x: 455, endPoint y: 165, distance: 58.3
click at [449, 167] on td "Nombre completo : Leslie Vanessa Brito Rivera" at bounding box center [497, 163] width 105 height 17
click at [61, 181] on button "Documentación" at bounding box center [70, 185] width 84 height 17
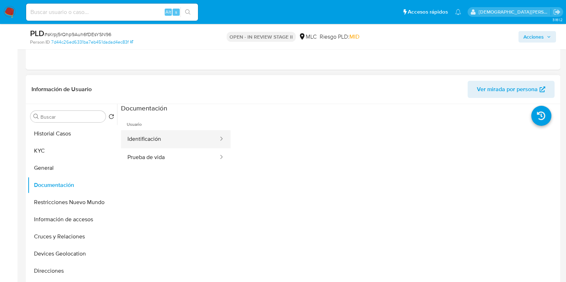
click at [193, 141] on button "Identificación" at bounding box center [170, 139] width 98 height 18
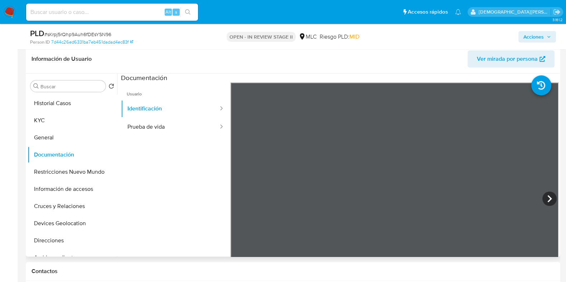
scroll to position [179, 0]
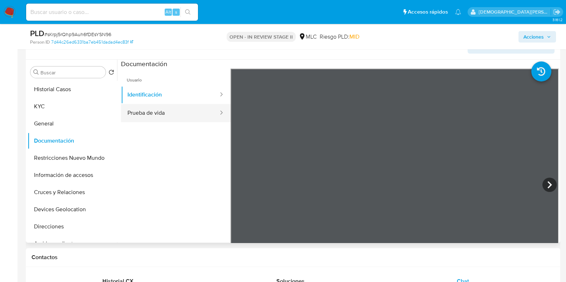
click at [145, 111] on button "Prueba de vida" at bounding box center [170, 113] width 98 height 18
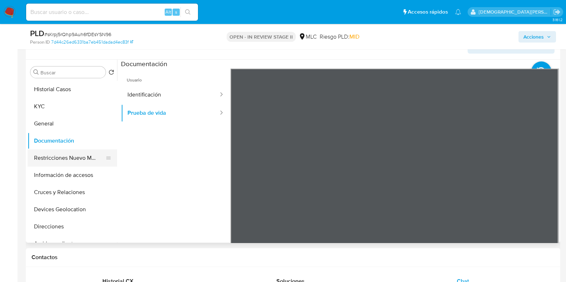
click at [81, 150] on button "Restricciones Nuevo Mundo" at bounding box center [70, 158] width 84 height 17
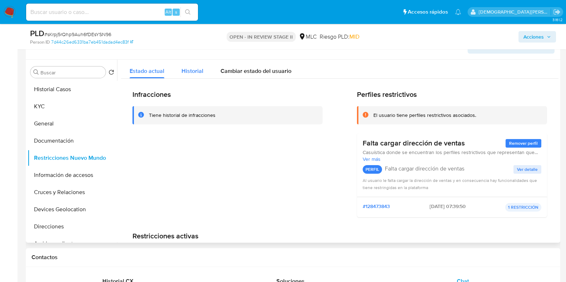
click at [193, 72] on span "Historial" at bounding box center [192, 71] width 22 height 8
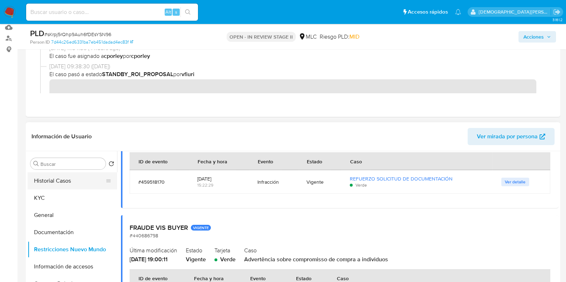
scroll to position [87, 0]
click at [55, 235] on button "Documentación" at bounding box center [70, 232] width 84 height 17
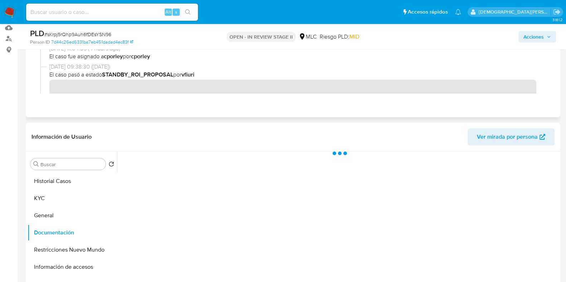
scroll to position [0, 0]
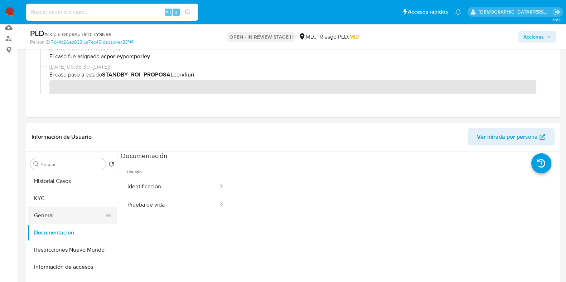
click at [55, 217] on button "General" at bounding box center [70, 215] width 84 height 17
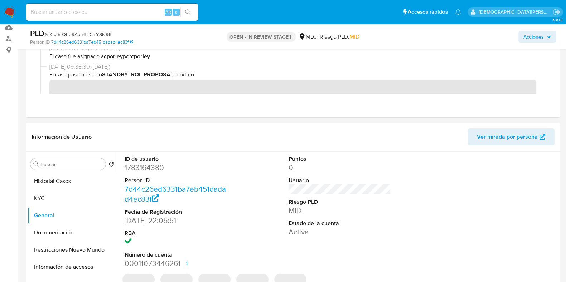
click at [152, 169] on dd "1783164380" at bounding box center [176, 168] width 102 height 10
copy dd "1783164380"
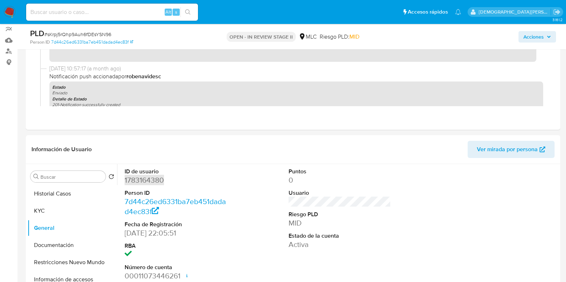
scroll to position [134, 0]
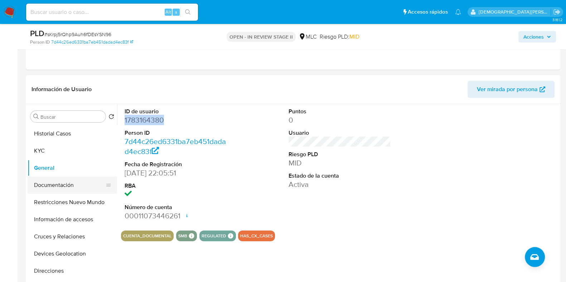
click at [57, 185] on button "Documentación" at bounding box center [70, 185] width 84 height 17
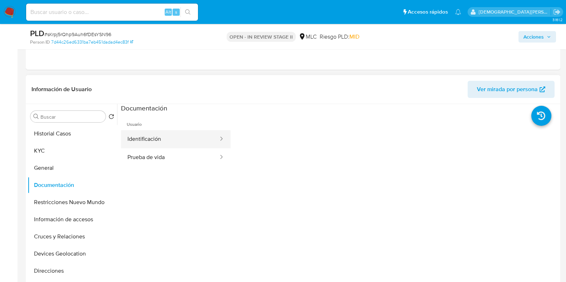
click at [191, 142] on button "Identificación" at bounding box center [170, 139] width 98 height 18
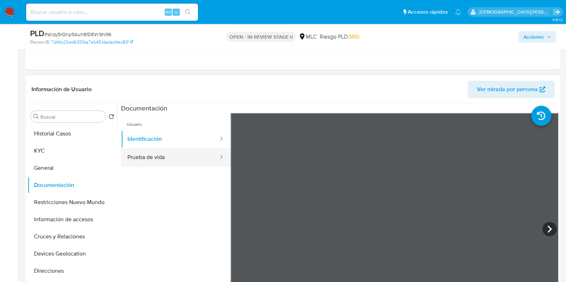
click at [178, 165] on button "Prueba de vida" at bounding box center [170, 158] width 98 height 18
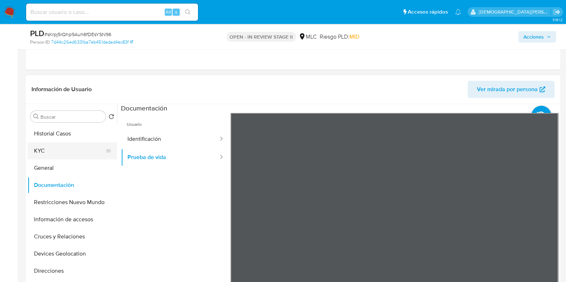
click at [41, 154] on button "KYC" at bounding box center [70, 150] width 84 height 17
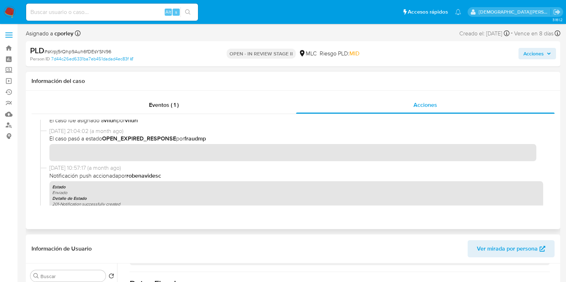
scroll to position [0, 0]
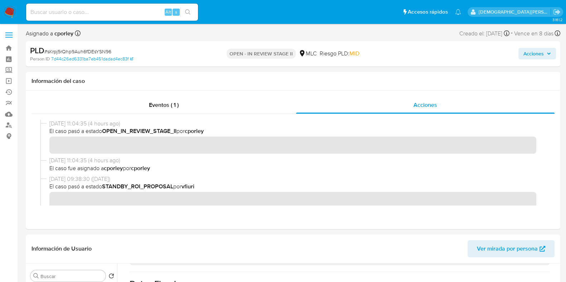
click at [535, 55] on span "Acciones" at bounding box center [533, 53] width 20 height 11
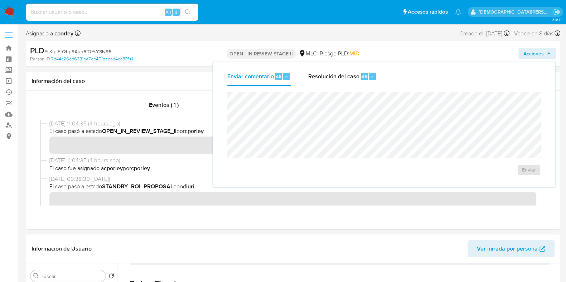
drag, startPoint x: 308, startPoint y: 78, endPoint x: 303, endPoint y: 87, distance: 10.6
click at [310, 79] on span "Resolución del caso" at bounding box center [333, 76] width 51 height 8
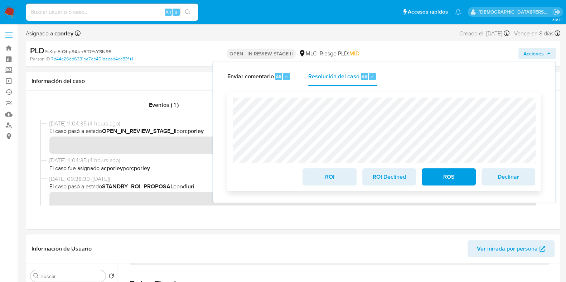
click at [452, 174] on span "ROS" at bounding box center [448, 177] width 35 height 16
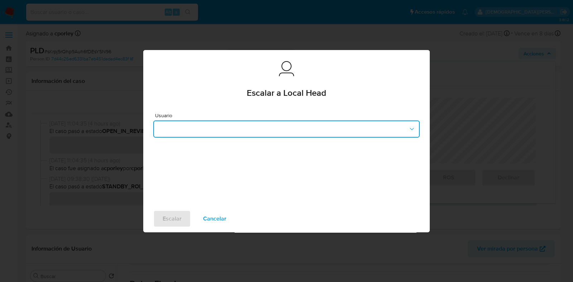
click at [283, 124] on button "button" at bounding box center [286, 129] width 266 height 17
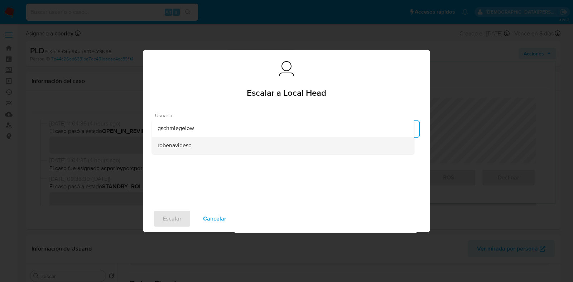
click at [204, 149] on div "robenavidesc" at bounding box center [282, 145] width 251 height 17
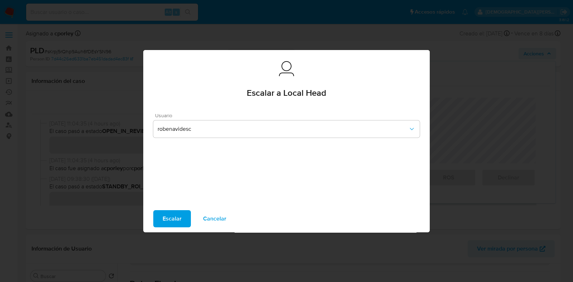
click at [168, 216] on span "Escalar" at bounding box center [171, 219] width 19 height 16
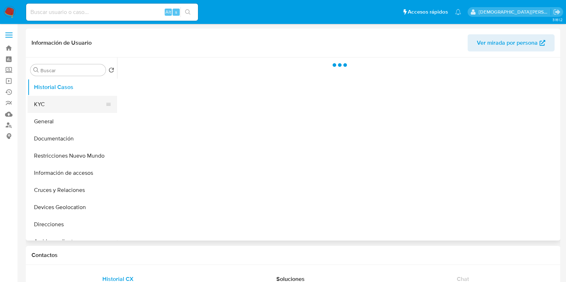
select select "10"
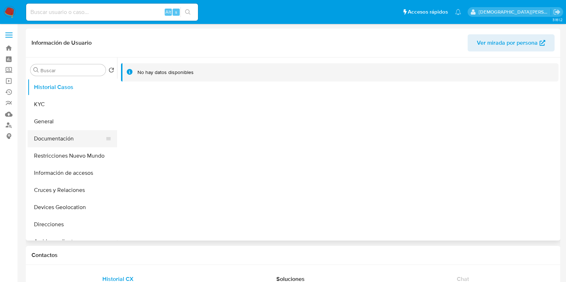
click at [60, 141] on button "Documentación" at bounding box center [70, 138] width 84 height 17
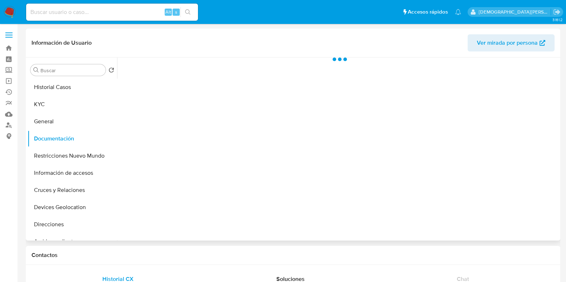
click at [184, 80] on div at bounding box center [337, 149] width 441 height 183
click at [163, 92] on div at bounding box center [337, 149] width 441 height 183
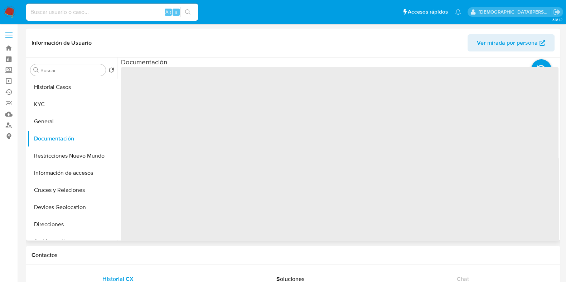
click at [164, 87] on span "‌" at bounding box center [339, 181] width 437 height 229
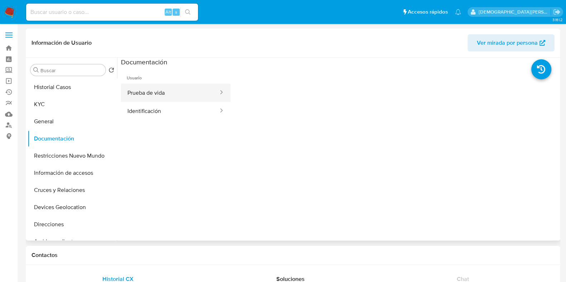
click at [162, 90] on button "Prueba de vida" at bounding box center [170, 93] width 98 height 18
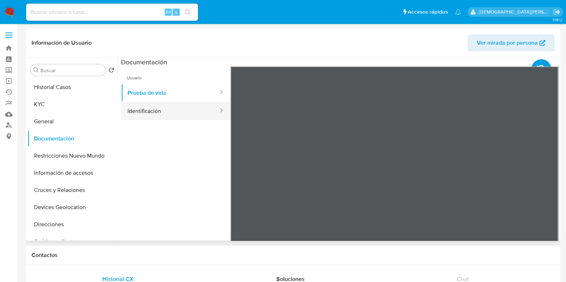
click at [166, 109] on button "Identificación" at bounding box center [170, 111] width 98 height 18
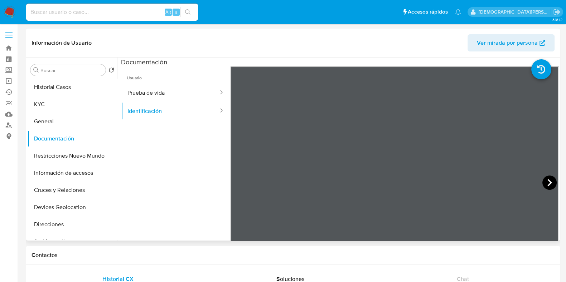
click at [550, 184] on icon at bounding box center [549, 183] width 14 height 14
click at [58, 115] on button "General" at bounding box center [70, 121] width 84 height 17
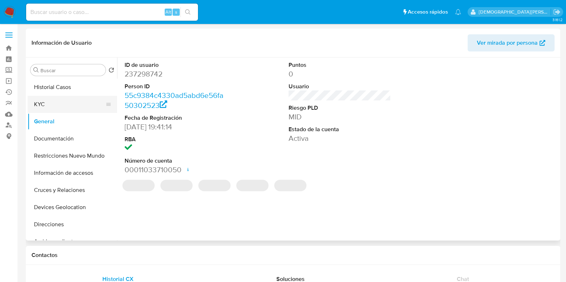
click at [63, 107] on button "KYC" at bounding box center [70, 104] width 84 height 17
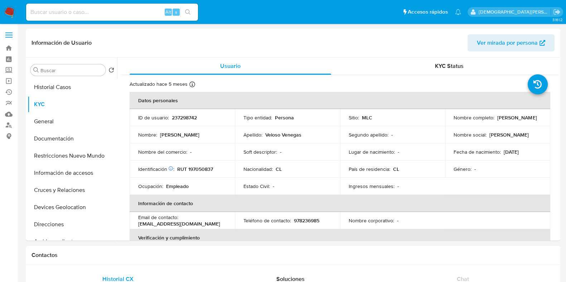
drag, startPoint x: 533, startPoint y: 123, endPoint x: 452, endPoint y: 122, distance: 81.6
click at [453, 121] on div "Nombre completo : Catherin Michelle Veloso Venegas" at bounding box center [497, 118] width 88 height 6
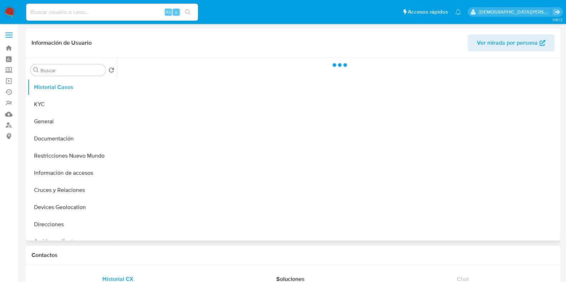
select select "10"
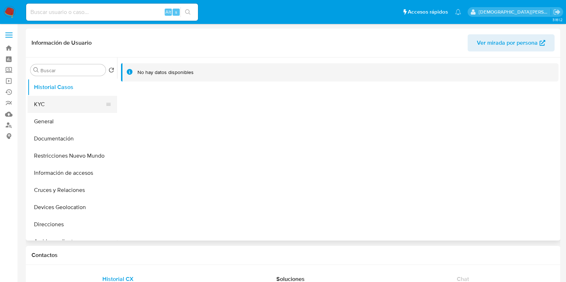
click at [69, 102] on button "KYC" at bounding box center [70, 104] width 84 height 17
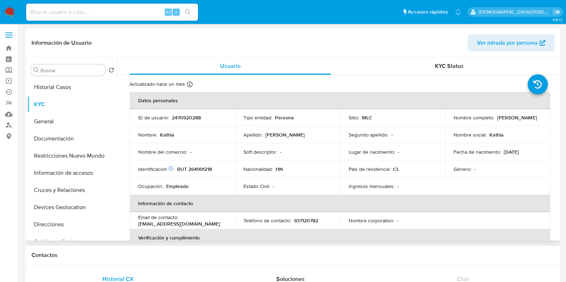
drag, startPoint x: 479, startPoint y: 122, endPoint x: 445, endPoint y: 120, distance: 33.7
click at [445, 120] on td "Nombre completo : [PERSON_NAME]" at bounding box center [497, 117] width 105 height 17
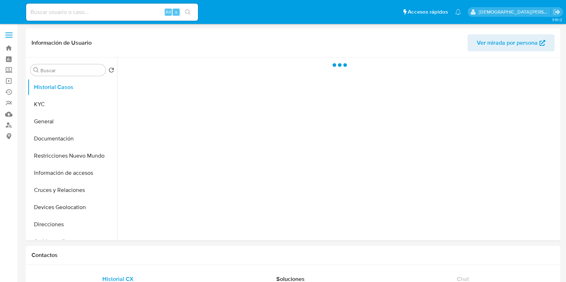
select select "10"
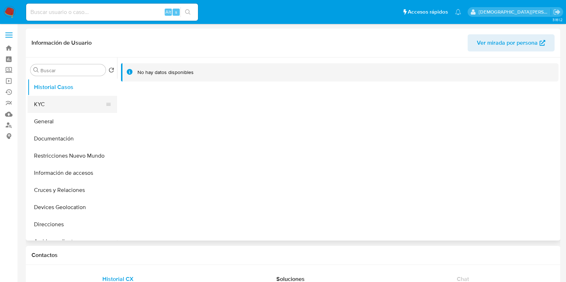
click at [75, 101] on button "KYC" at bounding box center [70, 104] width 84 height 17
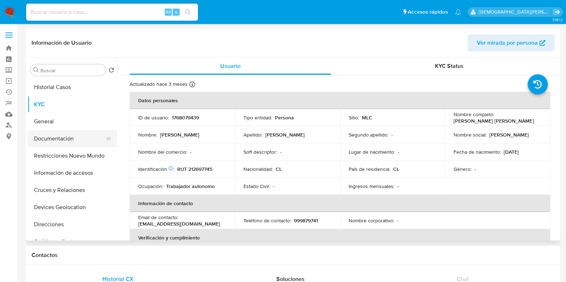
click at [57, 134] on button "Documentación" at bounding box center [70, 138] width 84 height 17
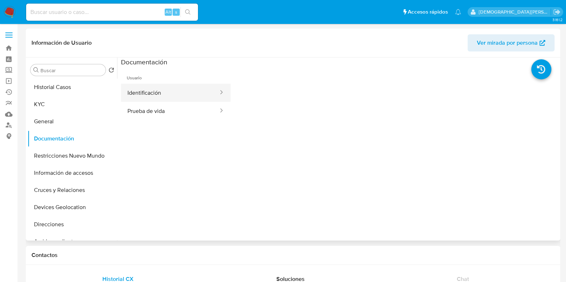
click at [204, 91] on button "Identificación" at bounding box center [170, 93] width 98 height 18
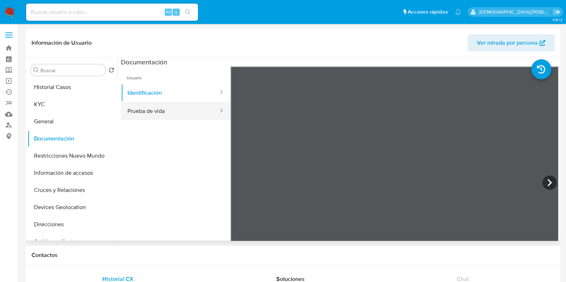
click at [147, 110] on button "Prueba de vida" at bounding box center [170, 111] width 98 height 18
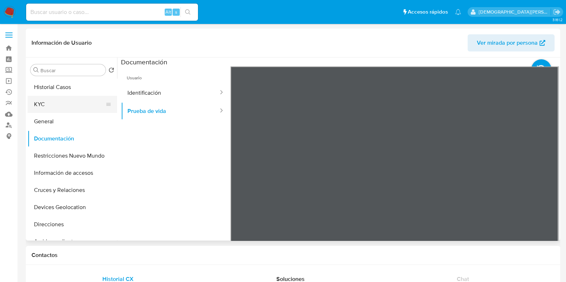
click at [47, 104] on button "KYC" at bounding box center [70, 104] width 84 height 17
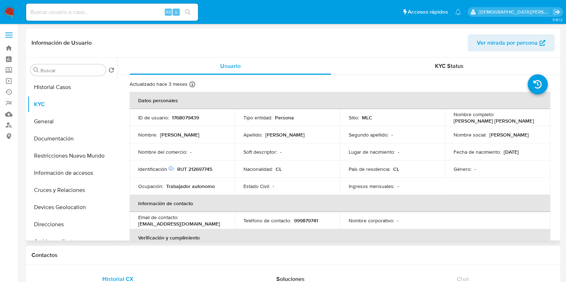
drag, startPoint x: 503, startPoint y: 126, endPoint x: 450, endPoint y: 120, distance: 53.4
click at [447, 122] on td "Nombre completo : Paz Marcela Millaray Berenguela Rivera" at bounding box center [497, 117] width 105 height 17
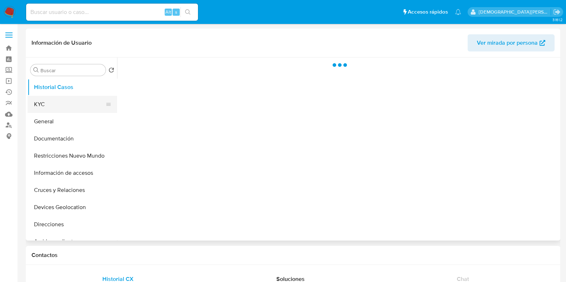
select select "10"
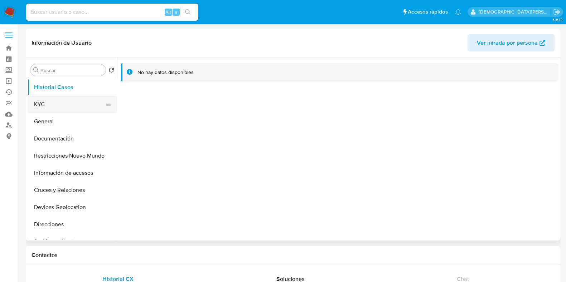
click at [75, 105] on button "KYC" at bounding box center [70, 104] width 84 height 17
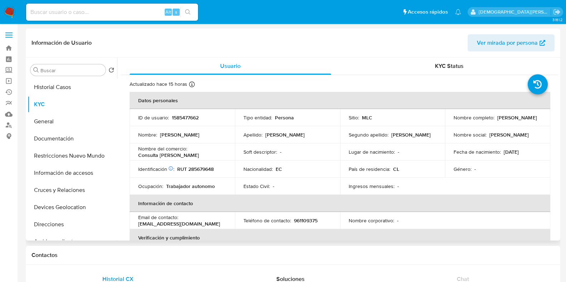
click at [197, 167] on p "RUT 285679648" at bounding box center [195, 169] width 37 height 6
copy p "285679648"
click at [522, 121] on p "[PERSON_NAME]" at bounding box center [516, 118] width 39 height 6
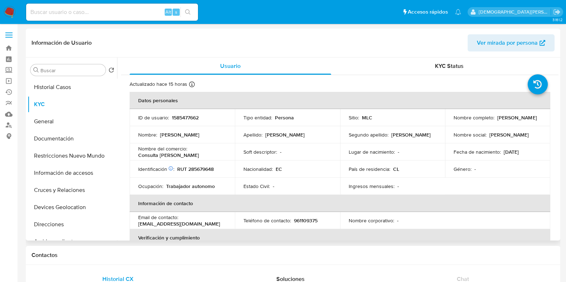
click at [505, 119] on p "[PERSON_NAME]" at bounding box center [516, 118] width 39 height 6
click at [524, 127] on td "Nombre social : [PERSON_NAME]" at bounding box center [497, 134] width 105 height 17
drag, startPoint x: 526, startPoint y: 120, endPoint x: 450, endPoint y: 121, distance: 75.5
click at [450, 121] on td "Nombre completo : Steven Josue Alcivar Zambrano" at bounding box center [497, 117] width 105 height 17
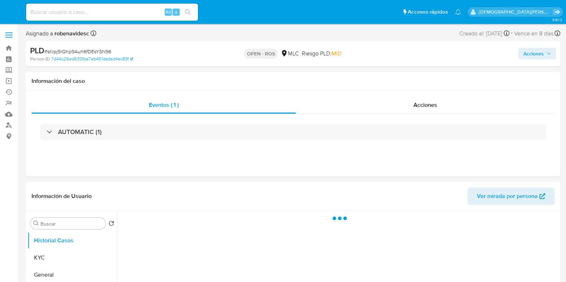
select select "10"
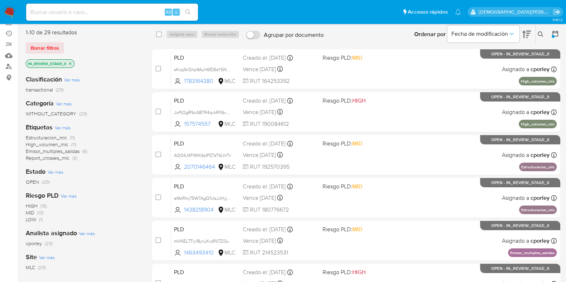
scroll to position [44, 0]
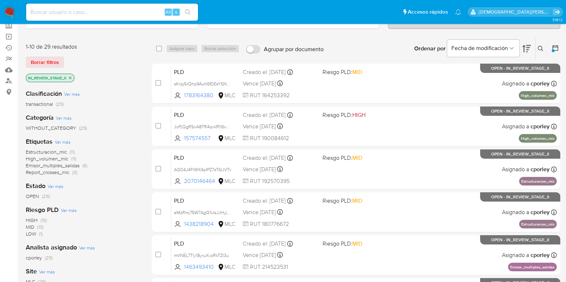
click at [72, 78] on icon "close-filter" at bounding box center [70, 78] width 4 height 4
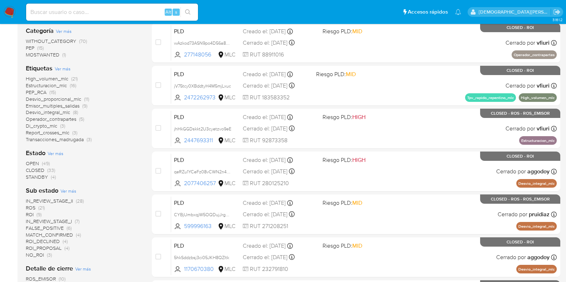
scroll to position [179, 0]
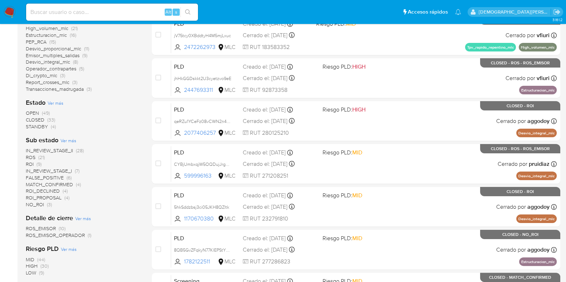
click at [40, 156] on span "(21)" at bounding box center [41, 157] width 6 height 7
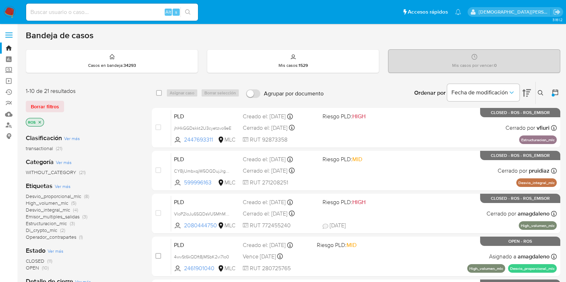
click at [39, 122] on icon "close-filter" at bounding box center [40, 122] width 3 height 3
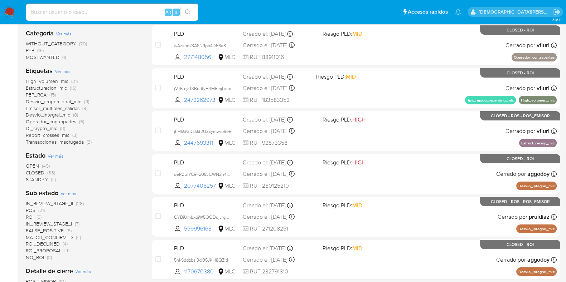
scroll to position [134, 0]
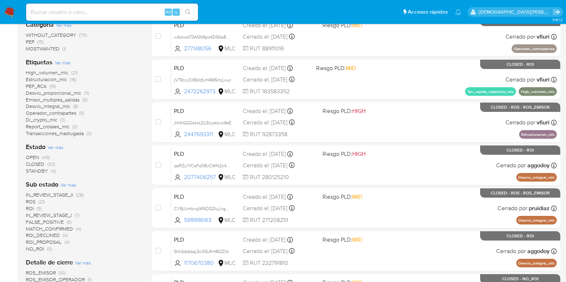
click at [59, 193] on span "IN_REVIEW_STAGE_II" at bounding box center [49, 194] width 47 height 7
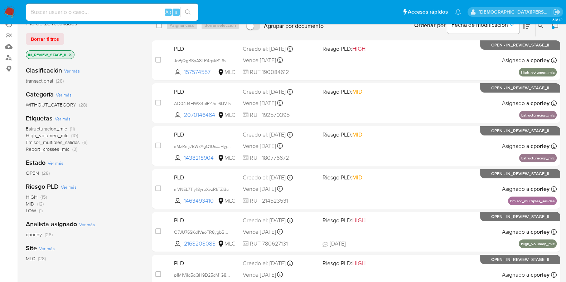
scroll to position [44, 0]
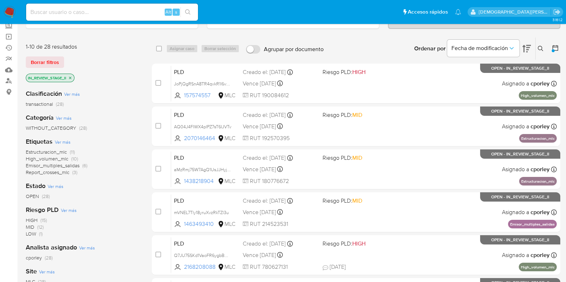
click at [54, 152] on span "Estructuracion_mlc" at bounding box center [46, 152] width 41 height 7
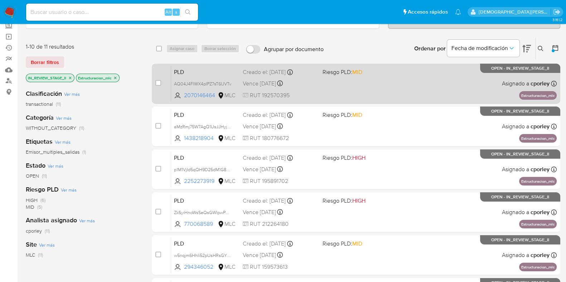
click at [398, 91] on div "PLD AQ04J4FIWX4pIPZ7sT6IJVTv 2070146464 MLC Riesgo PLD: MID Creado el: 12/07/20…" at bounding box center [363, 83] width 385 height 36
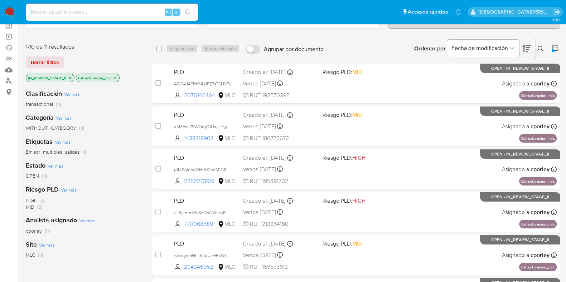
click at [116, 76] on icon "close-filter" at bounding box center [115, 78] width 4 height 4
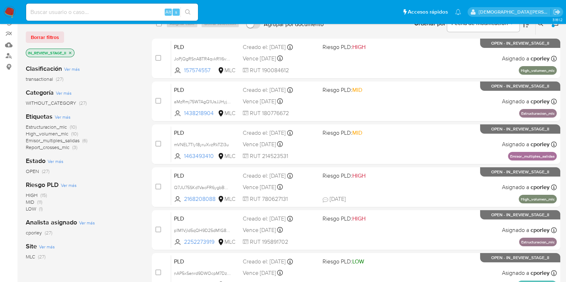
scroll to position [89, 0]
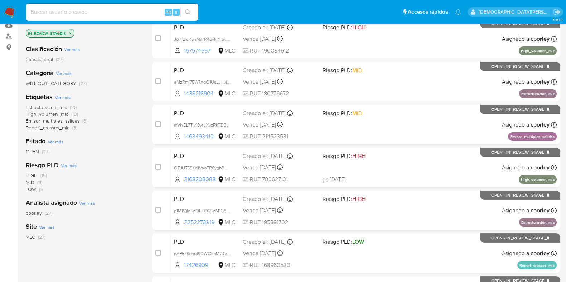
click at [44, 107] on span "Estructuracion_mlc" at bounding box center [46, 107] width 41 height 7
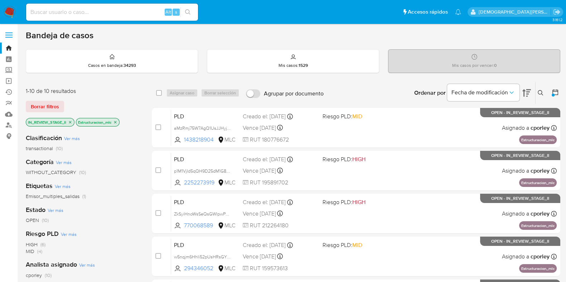
click at [115, 122] on icon "close-filter" at bounding box center [115, 122] width 4 height 4
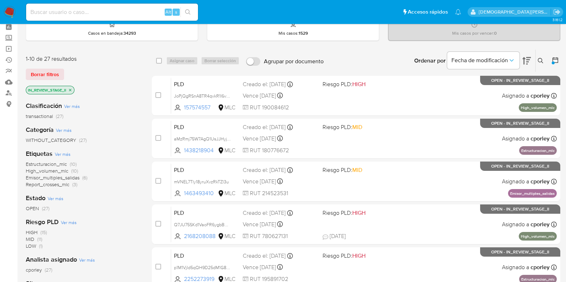
scroll to position [44, 0]
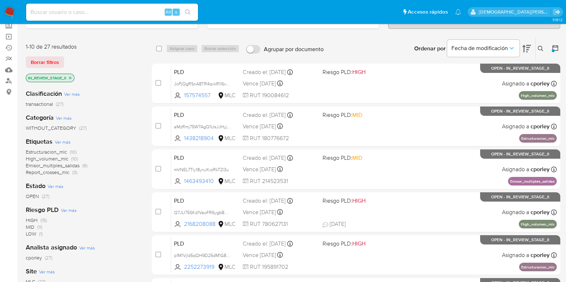
click at [71, 76] on icon "close-filter" at bounding box center [70, 78] width 4 height 4
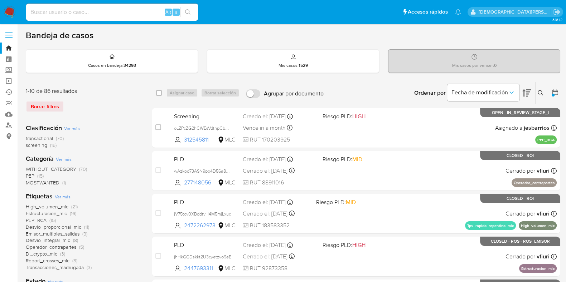
click at [555, 95] on icon at bounding box center [555, 92] width 7 height 7
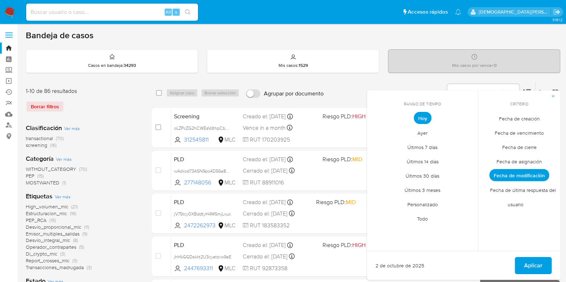
click at [519, 117] on span "Fecha de creación" at bounding box center [519, 118] width 56 height 15
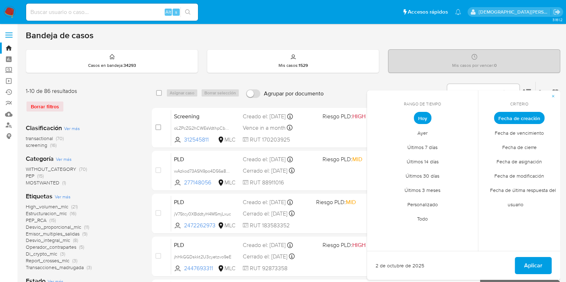
click at [433, 201] on span "Personalizado" at bounding box center [422, 204] width 45 height 15
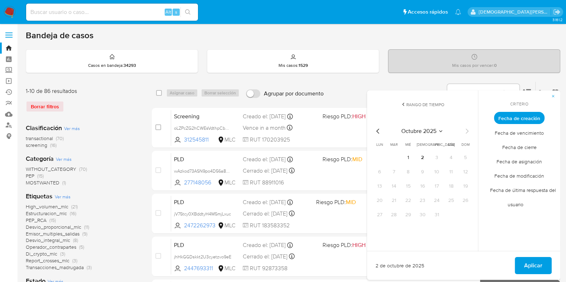
click at [376, 134] on icon "Mes anterior" at bounding box center [378, 131] width 9 height 9
click at [452, 174] on button "12" at bounding box center [450, 171] width 11 height 11
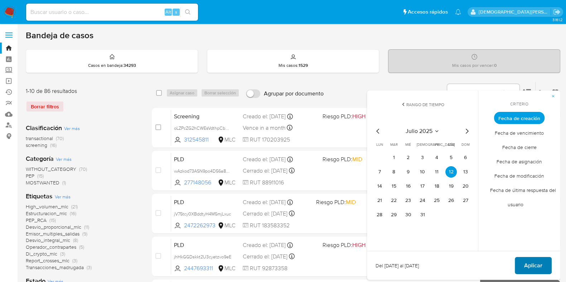
click at [523, 263] on button "Aplicar" at bounding box center [533, 265] width 37 height 17
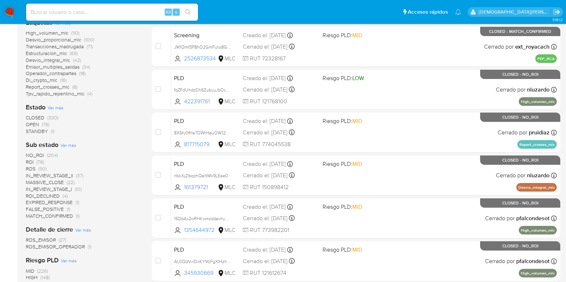
scroll to position [179, 0]
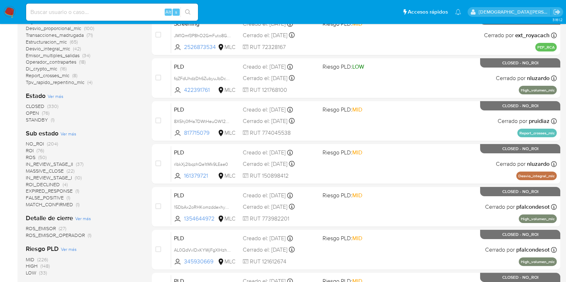
click at [55, 162] on span "IN_REVIEW_STAGE_II" at bounding box center [49, 164] width 47 height 7
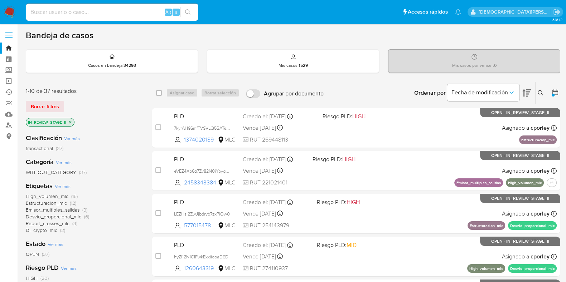
drag, startPoint x: 235, startPoint y: 151, endPoint x: 99, endPoint y: 105, distance: 143.4
click at [99, 105] on div "Borrar filtros" at bounding box center [83, 106] width 115 height 11
click at [551, 92] on div at bounding box center [553, 93] width 13 height 22
click at [553, 90] on icon at bounding box center [555, 92] width 6 height 6
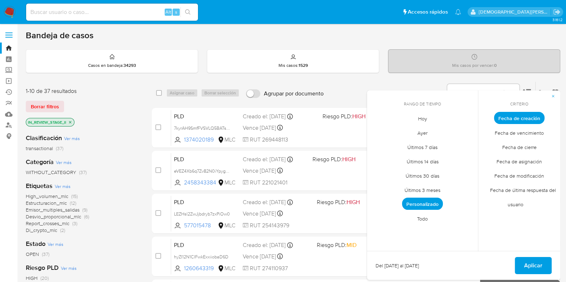
click at [512, 180] on span "Fecha de modificación" at bounding box center [519, 176] width 65 height 15
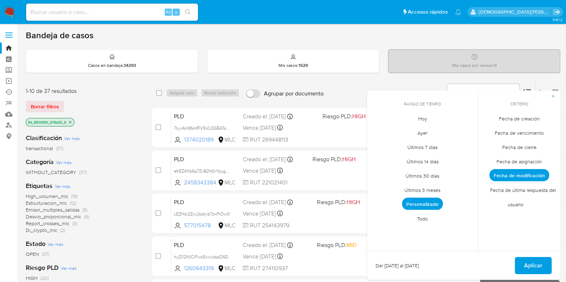
drag, startPoint x: 420, startPoint y: 117, endPoint x: 462, endPoint y: 154, distance: 56.3
click at [421, 119] on span "Hoy" at bounding box center [423, 118] width 24 height 15
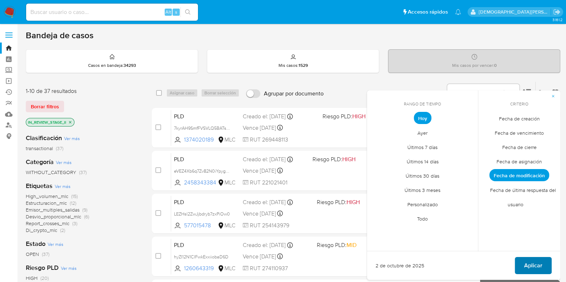
click at [533, 264] on span "Aplicar" at bounding box center [533, 266] width 18 height 16
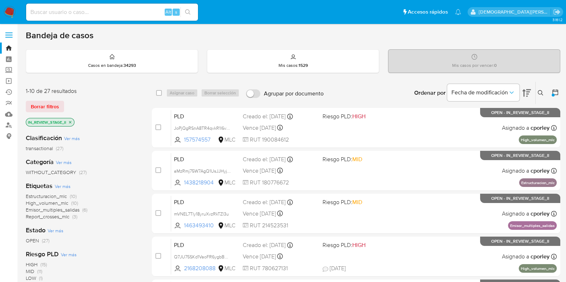
click at [72, 122] on icon "close-filter" at bounding box center [70, 122] width 4 height 4
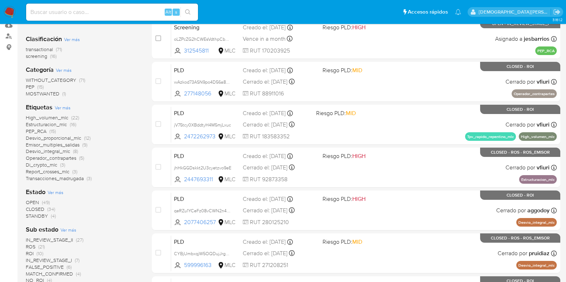
scroll to position [134, 0]
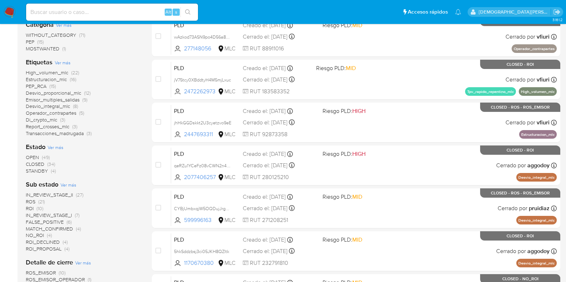
click at [34, 200] on span "ROS" at bounding box center [31, 201] width 10 height 7
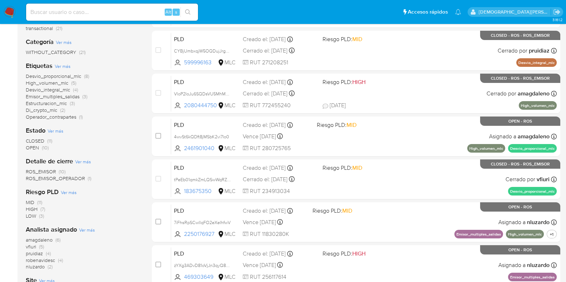
scroll to position [134, 0]
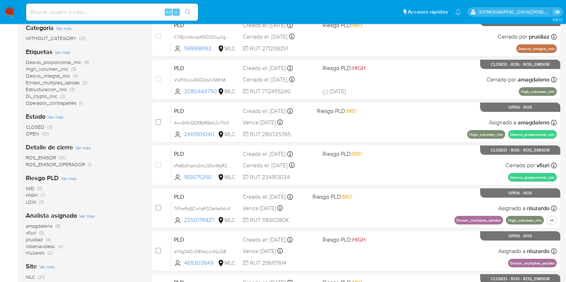
click at [46, 246] on span "robenavidesc" at bounding box center [40, 246] width 29 height 7
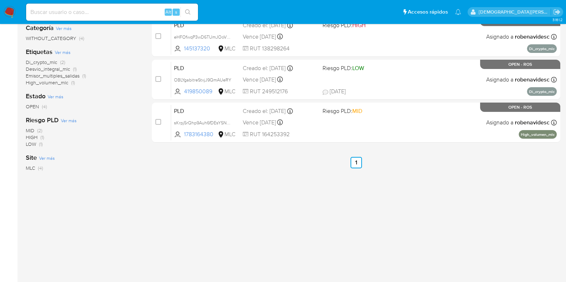
scroll to position [44, 0]
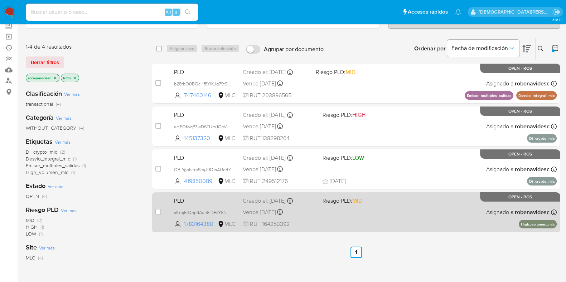
click at [396, 208] on div "PLD sKrpj5rQhp9Auh6fDEsYSN96 1783164380 MLC Riesgo PLD: MID Creado el: 12/07/20…" at bounding box center [363, 212] width 385 height 36
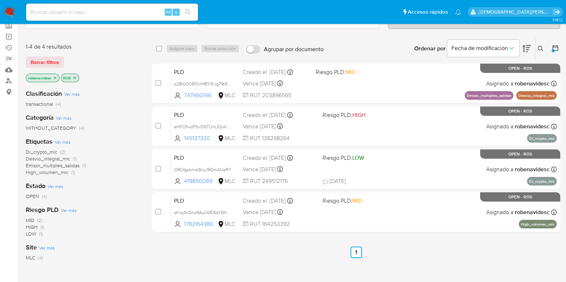
click at [55, 77] on icon "close-filter" at bounding box center [55, 78] width 3 height 3
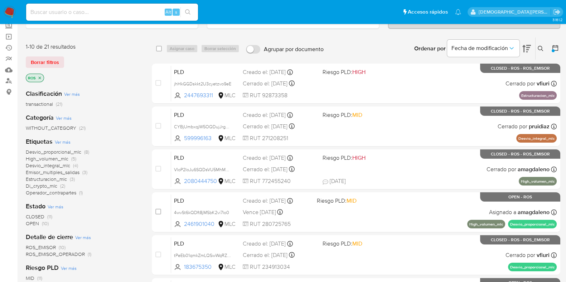
click at [39, 76] on icon "close-filter" at bounding box center [40, 78] width 4 height 4
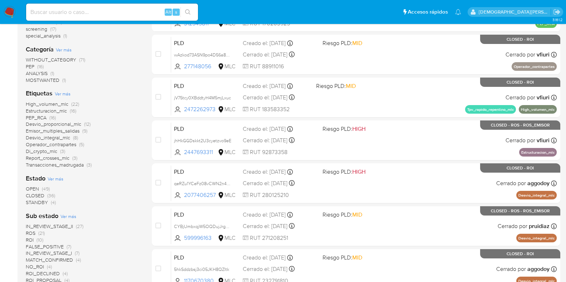
scroll to position [44, 0]
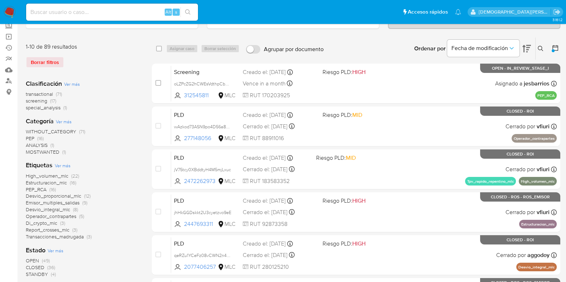
click at [555, 45] on icon at bounding box center [555, 47] width 7 height 7
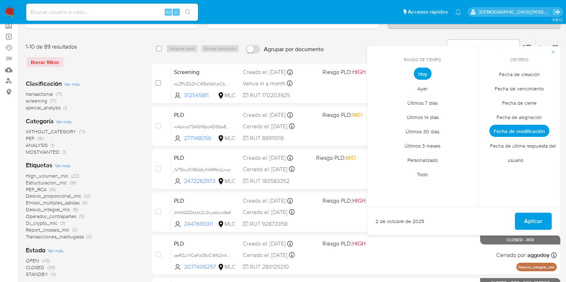
drag, startPoint x: 518, startPoint y: 73, endPoint x: 514, endPoint y: 77, distance: 5.6
click at [518, 73] on span "Fecha de creación" at bounding box center [519, 74] width 56 height 15
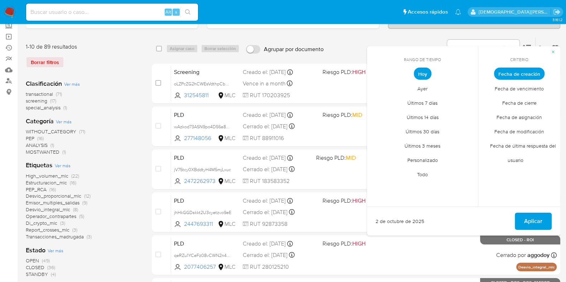
click at [431, 157] on span "Personalizado" at bounding box center [422, 160] width 45 height 15
click at [378, 87] on icon "Mes anterior" at bounding box center [378, 87] width 9 height 9
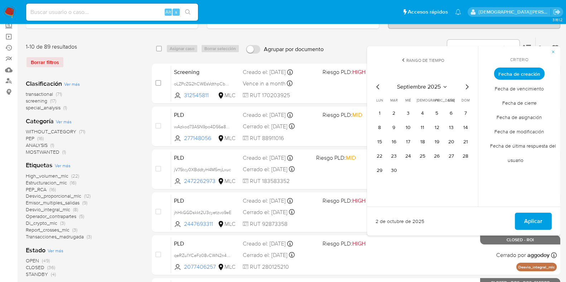
click at [378, 87] on icon "Mes anterior" at bounding box center [378, 87] width 9 height 9
click at [453, 130] on button "12" at bounding box center [450, 127] width 11 height 11
drag, startPoint x: 525, startPoint y: 222, endPoint x: 471, endPoint y: 200, distance: 59.0
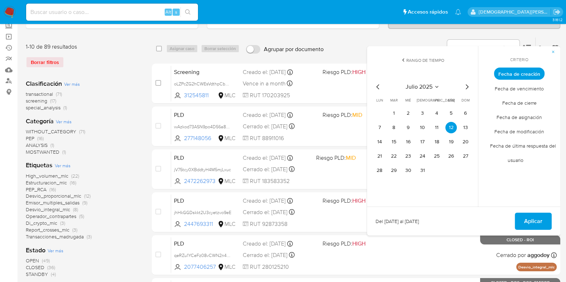
click at [526, 222] on span "Aplicar" at bounding box center [533, 222] width 18 height 16
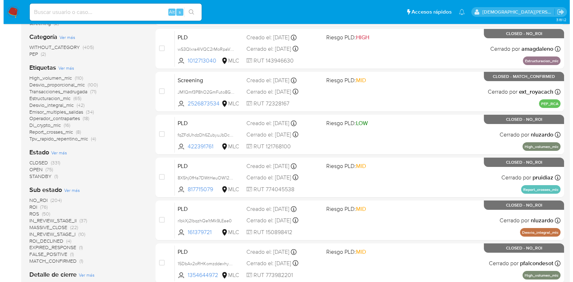
scroll to position [134, 0]
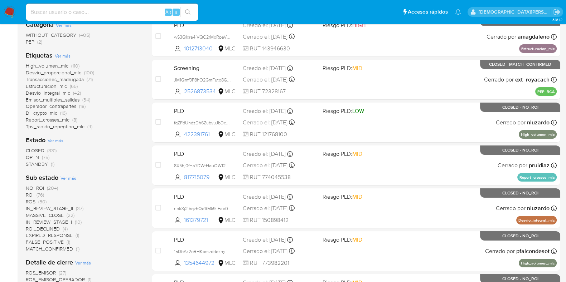
click at [59, 141] on span "Ver más" at bounding box center [56, 140] width 16 height 6
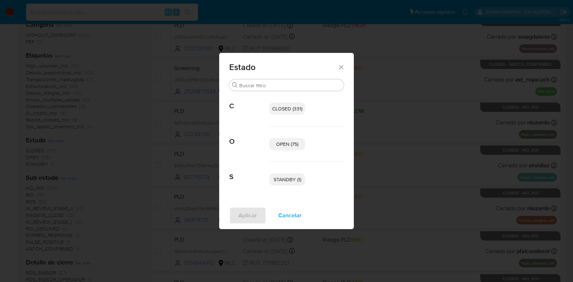
click at [284, 149] on p "OPEN (75)" at bounding box center [287, 144] width 36 height 12
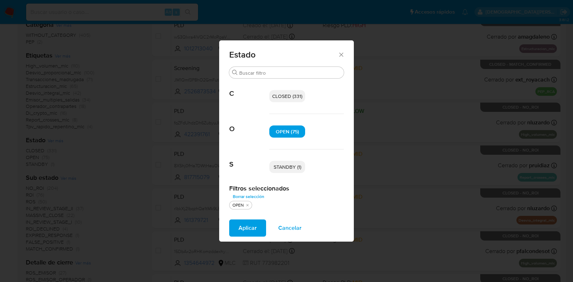
click at [285, 174] on div "STANDBY (1)" at bounding box center [306, 167] width 74 height 35
click at [283, 170] on span "STANDBY (1)" at bounding box center [287, 167] width 28 height 7
click at [251, 227] on span "Aplicar" at bounding box center [247, 228] width 18 height 16
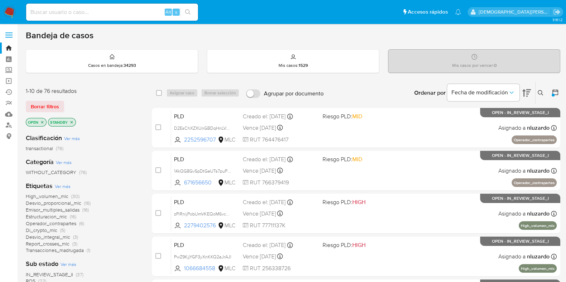
click at [73, 122] on icon "close-filter" at bounding box center [71, 122] width 4 height 4
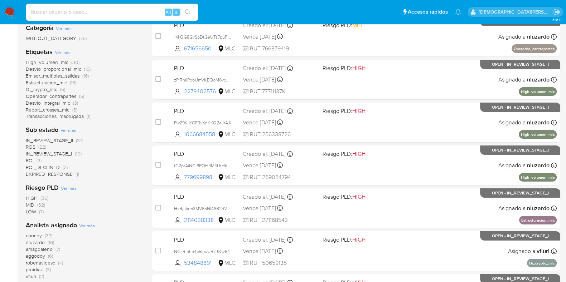
scroll to position [89, 0]
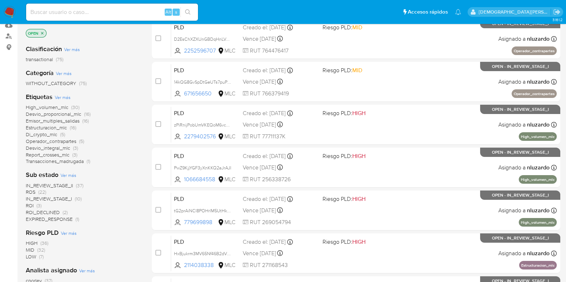
click at [58, 185] on span "IN_REVIEW_STAGE_II" at bounding box center [49, 185] width 47 height 7
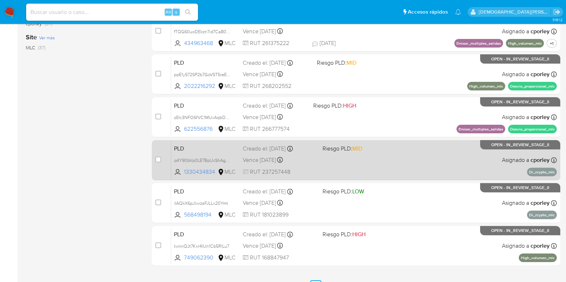
scroll to position [44, 0]
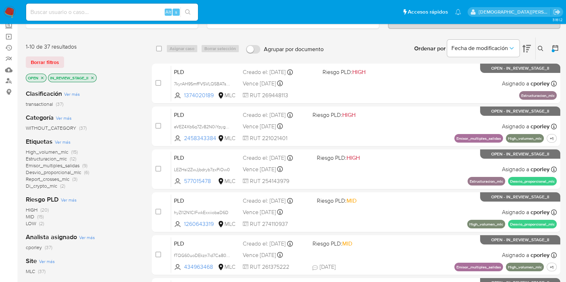
click at [51, 185] on span "Di_crypto_mlc" at bounding box center [41, 186] width 31 height 7
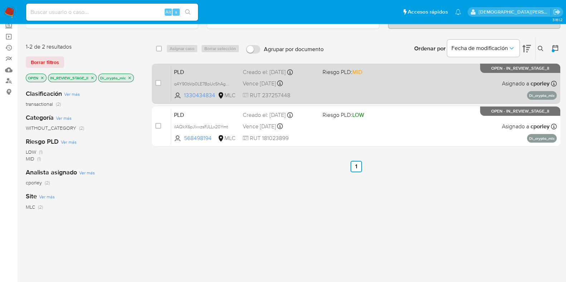
click at [365, 88] on div "PLD q4Y90bVp0LE7BpUcShAg2Yuo 1330434834 MLC Riesgo PLD: MID Creado el: 12/07/20…" at bounding box center [363, 83] width 385 height 36
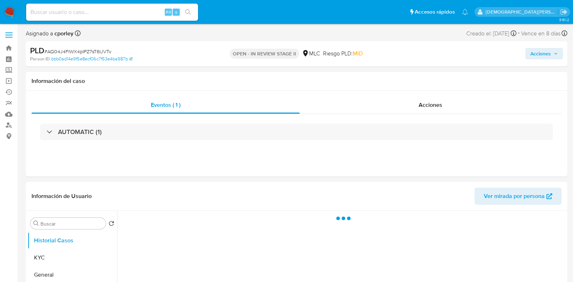
select select "10"
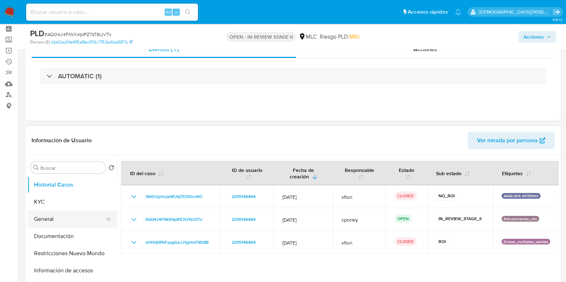
scroll to position [44, 0]
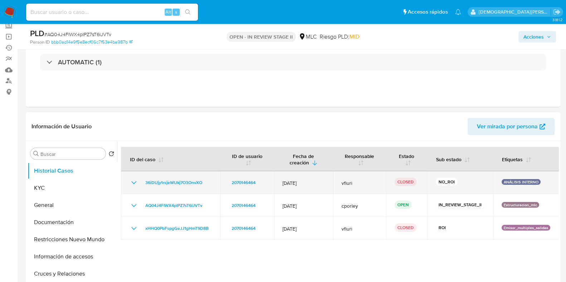
click at [134, 182] on icon "Mostrar/Ocultar" at bounding box center [134, 183] width 9 height 9
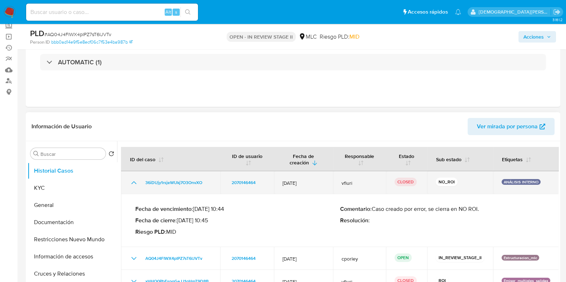
click at [133, 181] on icon "Mostrar/Ocultar" at bounding box center [134, 183] width 9 height 9
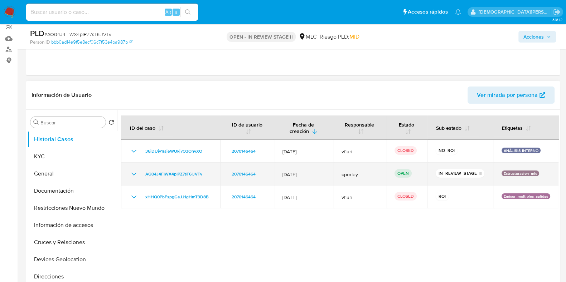
scroll to position [89, 0]
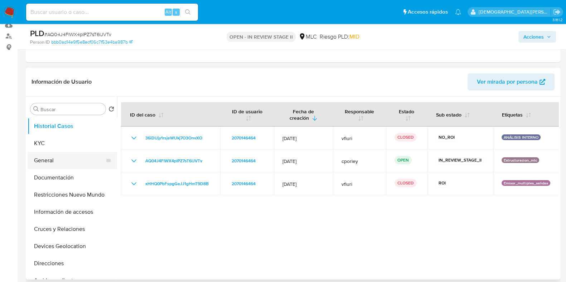
click at [82, 159] on button "General" at bounding box center [70, 160] width 84 height 17
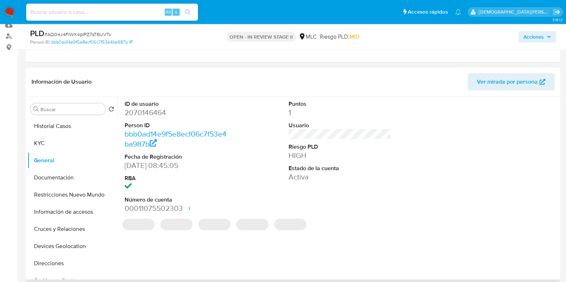
click at [136, 115] on dd "2070146464" at bounding box center [176, 113] width 102 height 10
copy dd "2070146464"
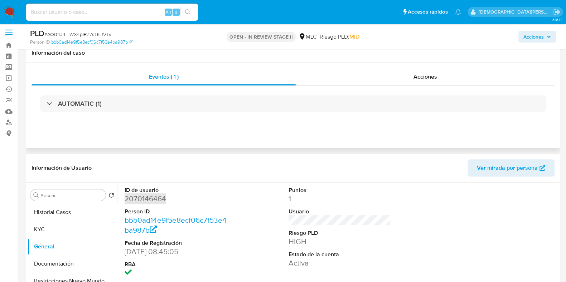
scroll to position [0, 0]
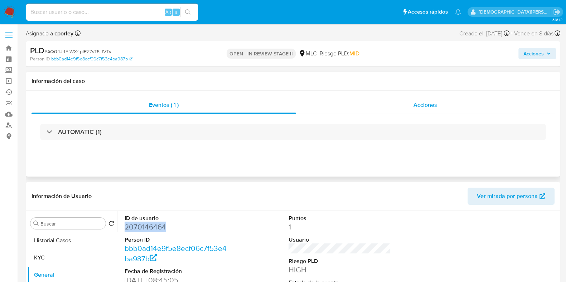
click at [433, 108] on span "Acciones" at bounding box center [425, 105] width 24 height 8
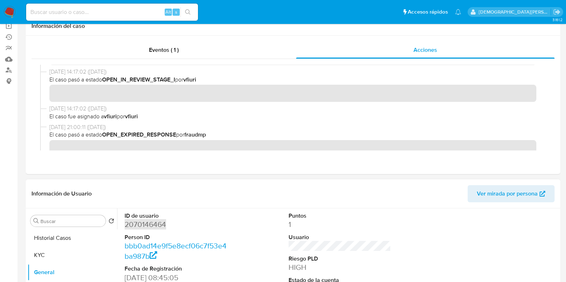
scroll to position [89, 0]
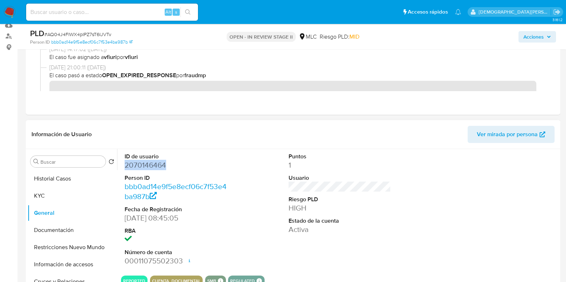
click at [144, 166] on dd "2070146464" at bounding box center [176, 165] width 102 height 10
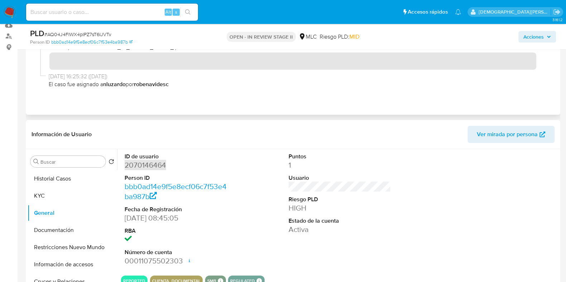
scroll to position [0, 0]
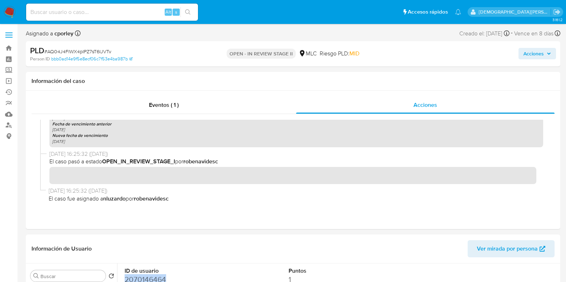
drag, startPoint x: 528, startPoint y: 55, endPoint x: 505, endPoint y: 55, distance: 22.5
click at [528, 55] on span "Acciones" at bounding box center [533, 53] width 20 height 11
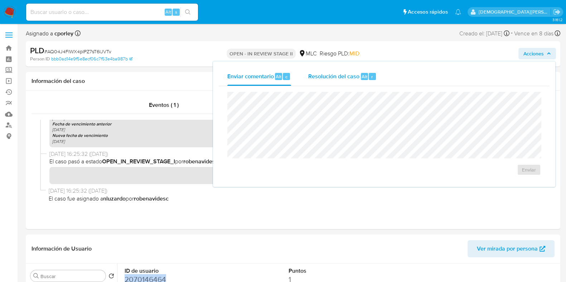
click at [336, 78] on span "Resolución del caso" at bounding box center [333, 76] width 51 height 8
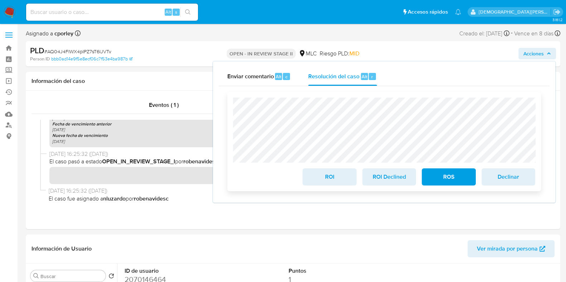
click at [335, 178] on span "ROI" at bounding box center [329, 177] width 35 height 16
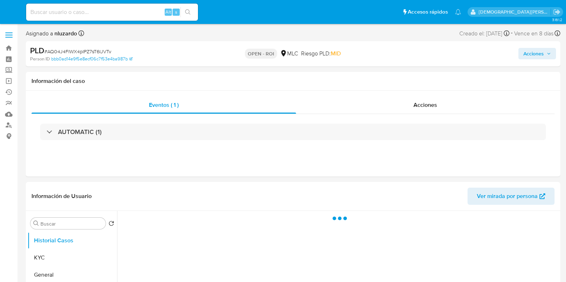
select select "10"
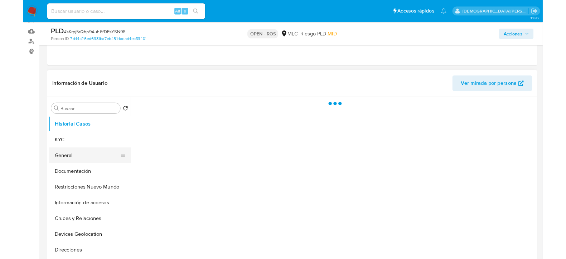
scroll to position [89, 0]
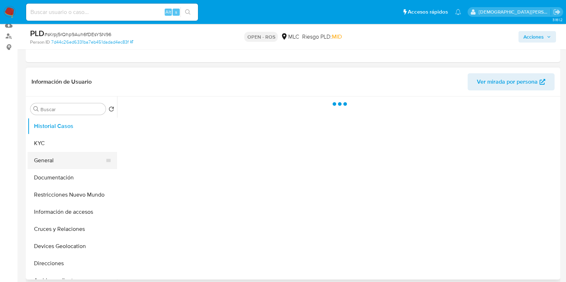
click at [61, 156] on button "General" at bounding box center [70, 160] width 84 height 17
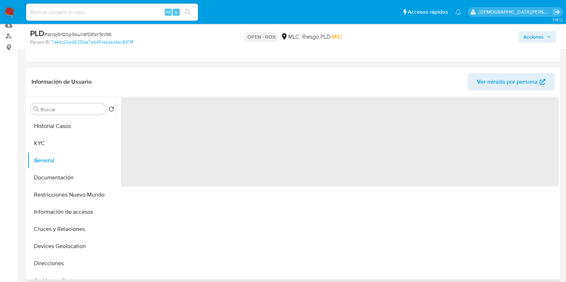
select select "10"
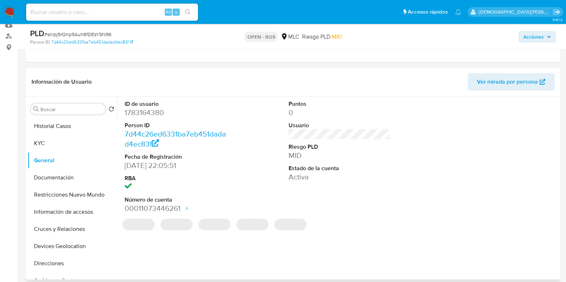
click at [151, 113] on dd "1783164380" at bounding box center [176, 113] width 102 height 10
copy dd "1783164380"
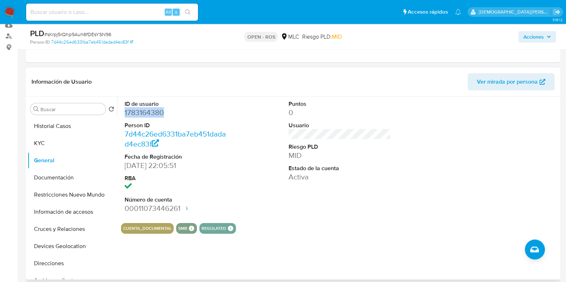
click at [144, 115] on dd "1783164380" at bounding box center [176, 113] width 102 height 10
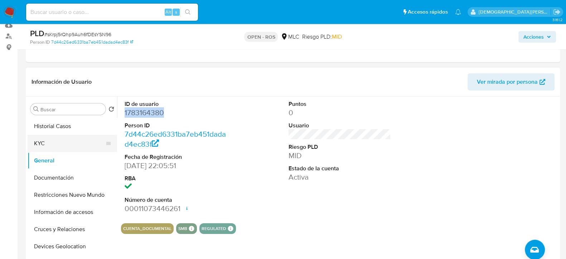
click at [72, 137] on button "KYC" at bounding box center [70, 143] width 84 height 17
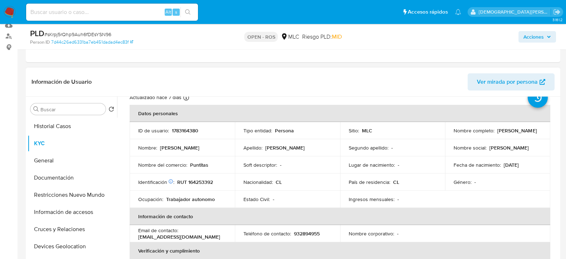
scroll to position [44, 0]
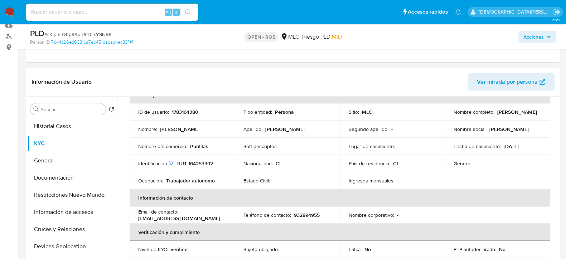
click at [197, 147] on p "Puntitas" at bounding box center [199, 146] width 18 height 6
click at [197, 146] on p "Puntitas" at bounding box center [199, 146] width 18 height 6
click at [192, 145] on p "Puntitas" at bounding box center [199, 146] width 18 height 6
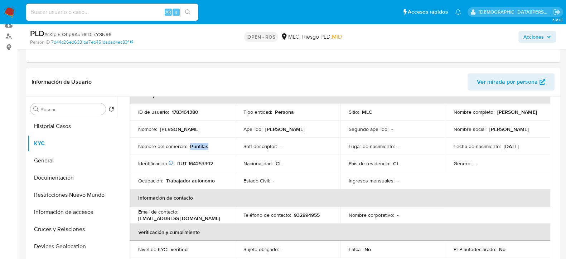
click at [192, 145] on p "Puntitas" at bounding box center [199, 146] width 18 height 6
click at [212, 149] on div "Nombre del comercio : Puntitas" at bounding box center [182, 146] width 88 height 6
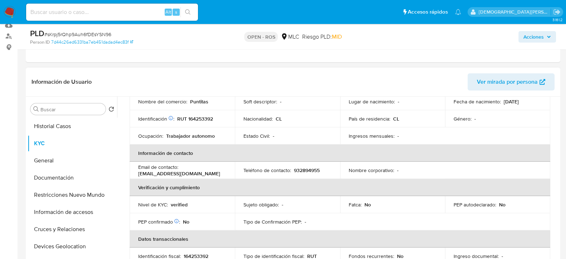
scroll to position [134, 0]
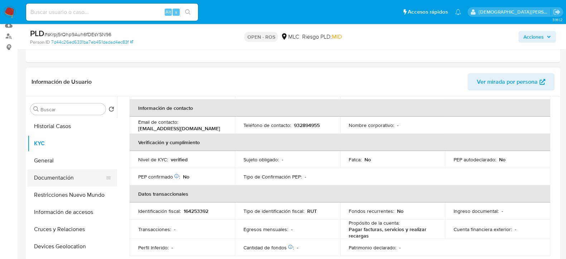
click at [63, 173] on button "Documentación" at bounding box center [70, 177] width 84 height 17
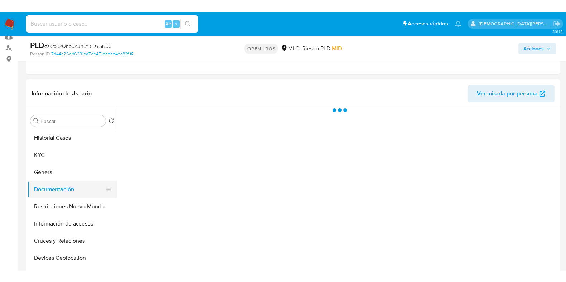
scroll to position [0, 0]
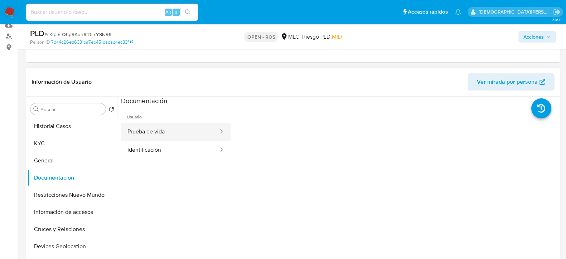
click at [168, 132] on button "Prueba de vida" at bounding box center [170, 132] width 98 height 18
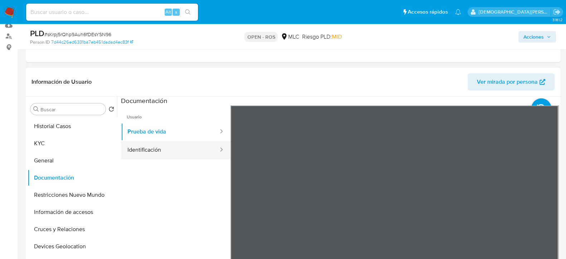
click at [145, 147] on button "Identificación" at bounding box center [170, 150] width 98 height 18
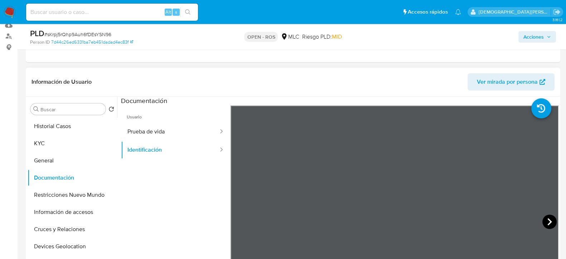
click at [547, 219] on icon at bounding box center [549, 221] width 4 height 7
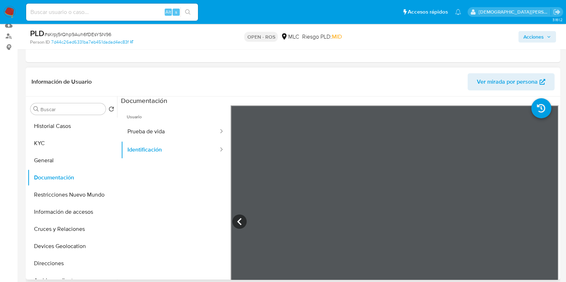
click at [164, 119] on span "Usuario" at bounding box center [176, 114] width 110 height 17
click at [160, 136] on button "Prueba de vida" at bounding box center [170, 132] width 98 height 18
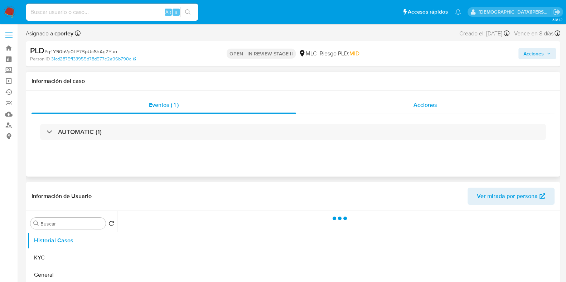
click at [431, 104] on span "Acciones" at bounding box center [425, 105] width 24 height 8
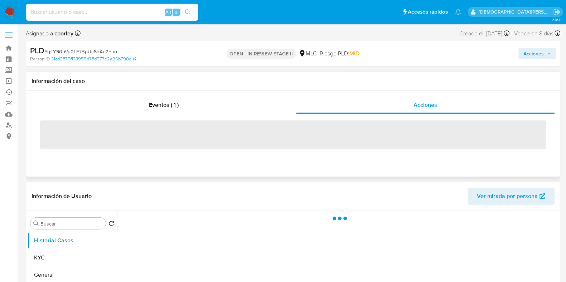
select select "10"
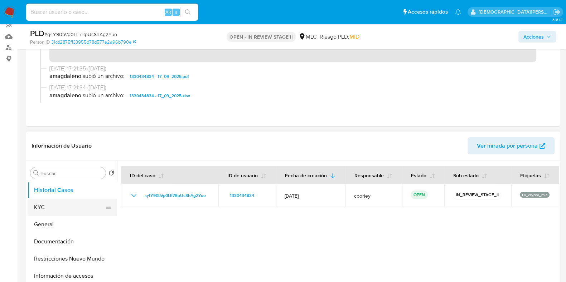
scroll to position [89, 0]
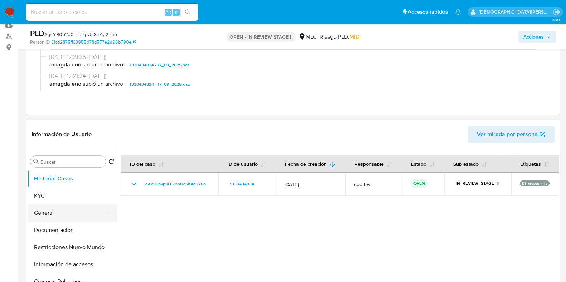
click at [54, 208] on button "General" at bounding box center [70, 213] width 84 height 17
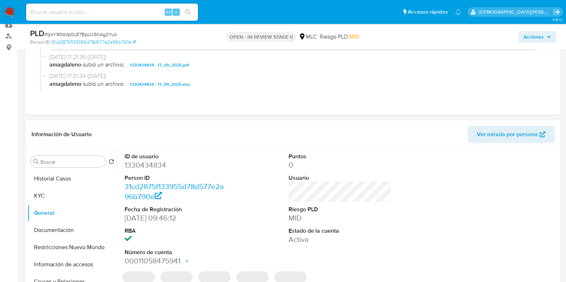
click at [145, 165] on dd "1330434834" at bounding box center [176, 165] width 102 height 10
copy dd "1330434834"
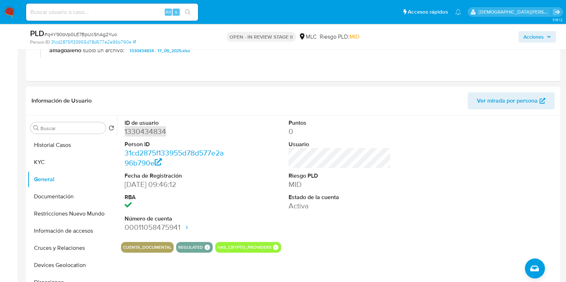
scroll to position [179, 0]
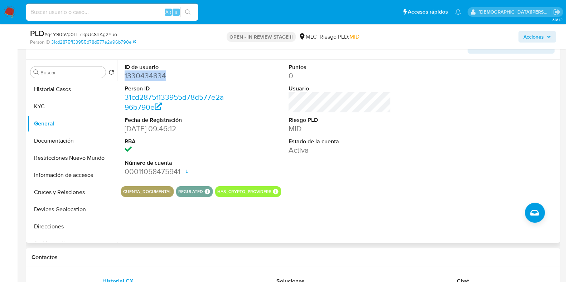
click at [152, 75] on dd "1330434834" at bounding box center [176, 76] width 102 height 10
click at [61, 139] on button "Documentación" at bounding box center [70, 140] width 84 height 17
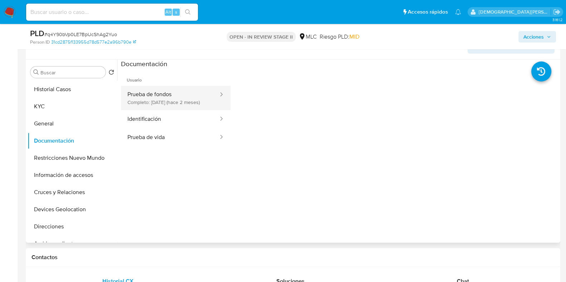
click at [179, 94] on button "Prueba de fondos Completo: [DATE] (hace 2 meses)" at bounding box center [170, 98] width 98 height 24
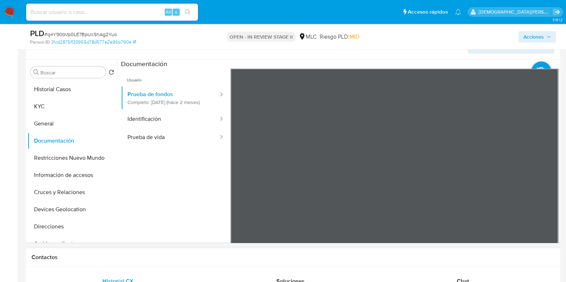
click at [150, 125] on button "Identificación" at bounding box center [170, 119] width 98 height 18
click at [544, 182] on icon at bounding box center [549, 185] width 14 height 14
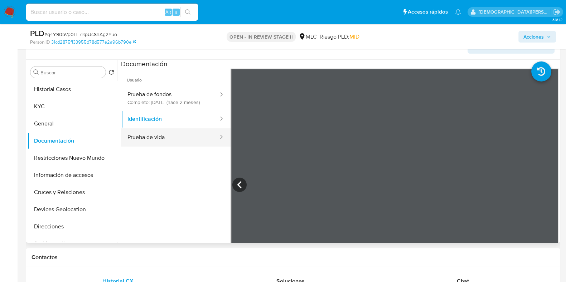
click at [150, 143] on button "Prueba de vida" at bounding box center [170, 137] width 98 height 18
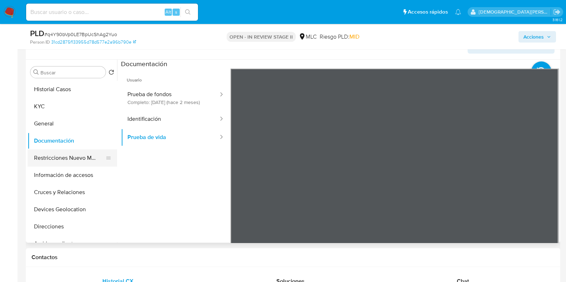
click at [68, 162] on button "Restricciones Nuevo Mundo" at bounding box center [70, 158] width 84 height 17
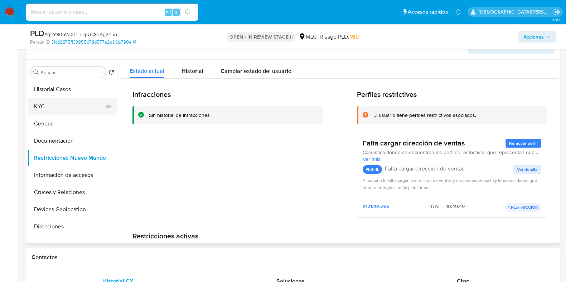
click at [57, 98] on button "KYC" at bounding box center [70, 106] width 84 height 17
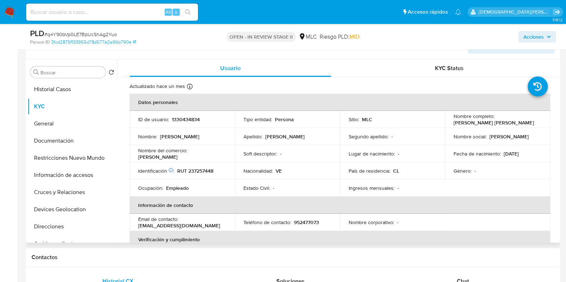
click at [184, 117] on p "1330434834" at bounding box center [186, 119] width 28 height 6
drag, startPoint x: 185, startPoint y: 117, endPoint x: 471, endPoint y: 130, distance: 286.2
click at [457, 131] on td "Nombre social : [PERSON_NAME]" at bounding box center [497, 136] width 105 height 17
drag, startPoint x: 515, startPoint y: 123, endPoint x: 447, endPoint y: 124, distance: 68.0
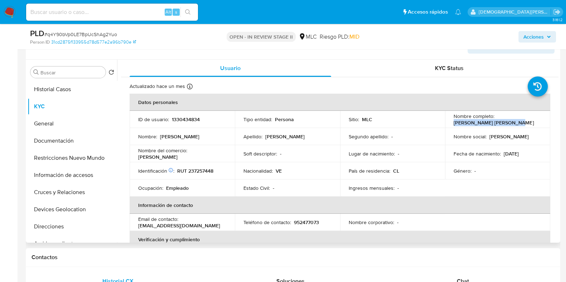
click at [447, 124] on td "Nombre completo : [PERSON_NAME] [PERSON_NAME]" at bounding box center [497, 119] width 105 height 17
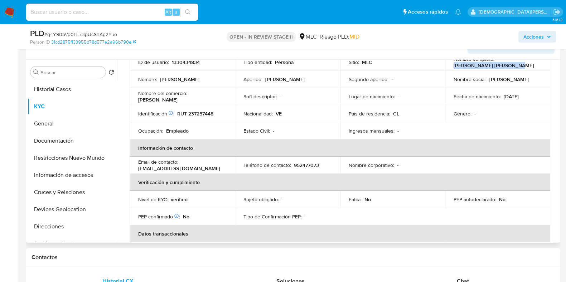
scroll to position [89, 0]
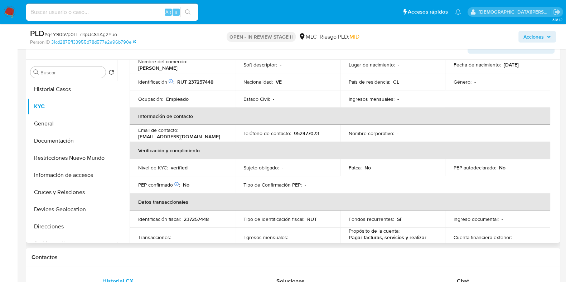
click at [175, 134] on p "[EMAIL_ADDRESS][DOMAIN_NAME]" at bounding box center [179, 136] width 82 height 6
click at [174, 133] on p "[EMAIL_ADDRESS][DOMAIN_NAME]" at bounding box center [179, 136] width 82 height 6
click at [174, 134] on p "[EMAIL_ADDRESS][DOMAIN_NAME]" at bounding box center [179, 136] width 82 height 6
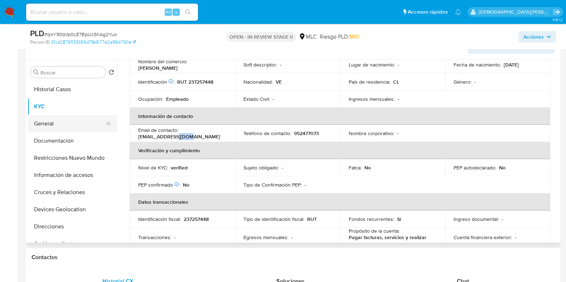
click at [46, 119] on button "General" at bounding box center [70, 123] width 84 height 17
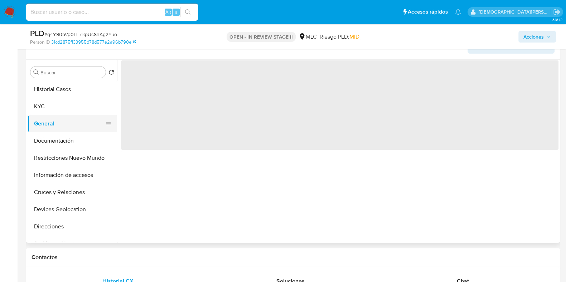
scroll to position [0, 0]
